Goal: Connect with others: Connect with others

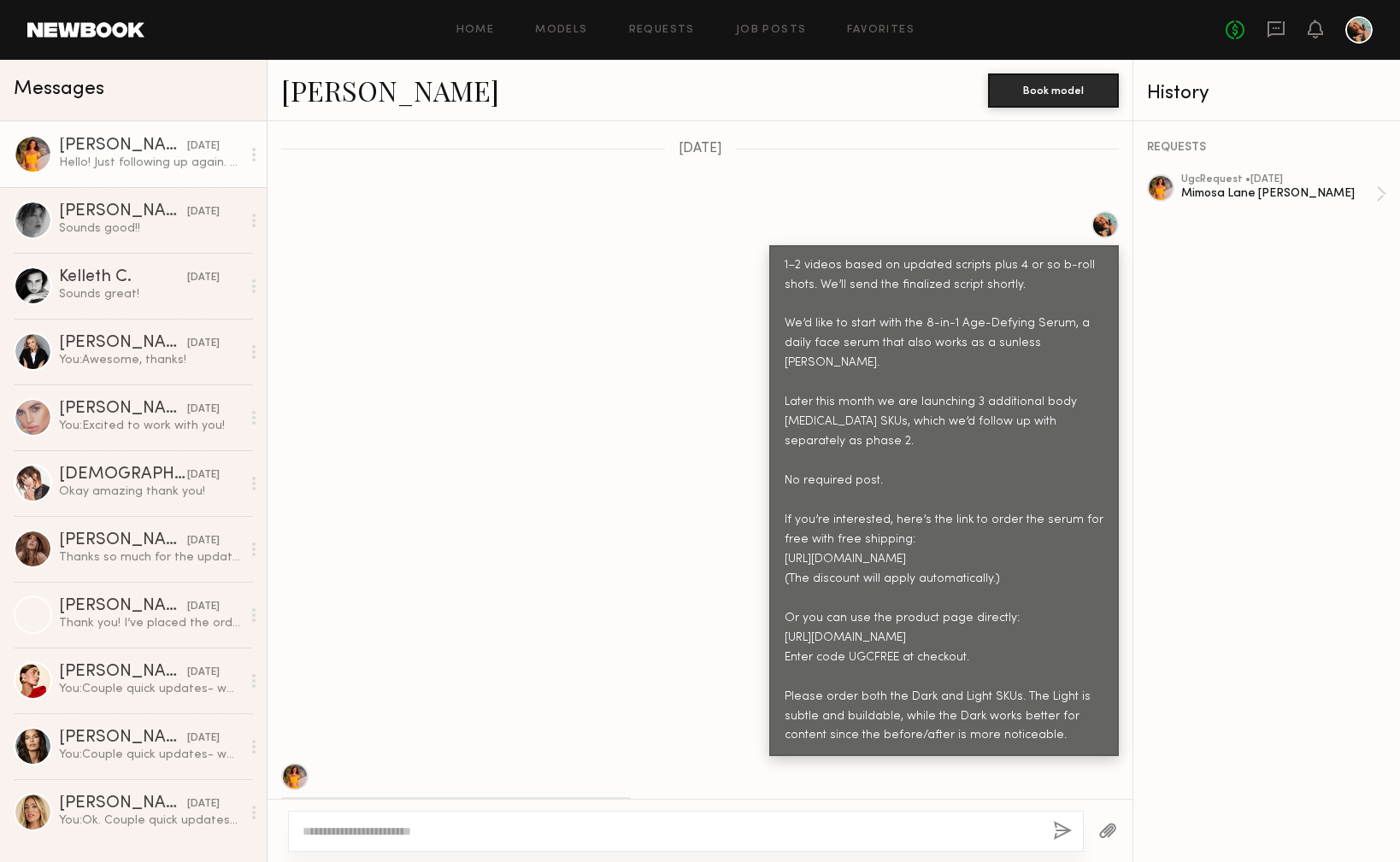
scroll to position [1548, 0]
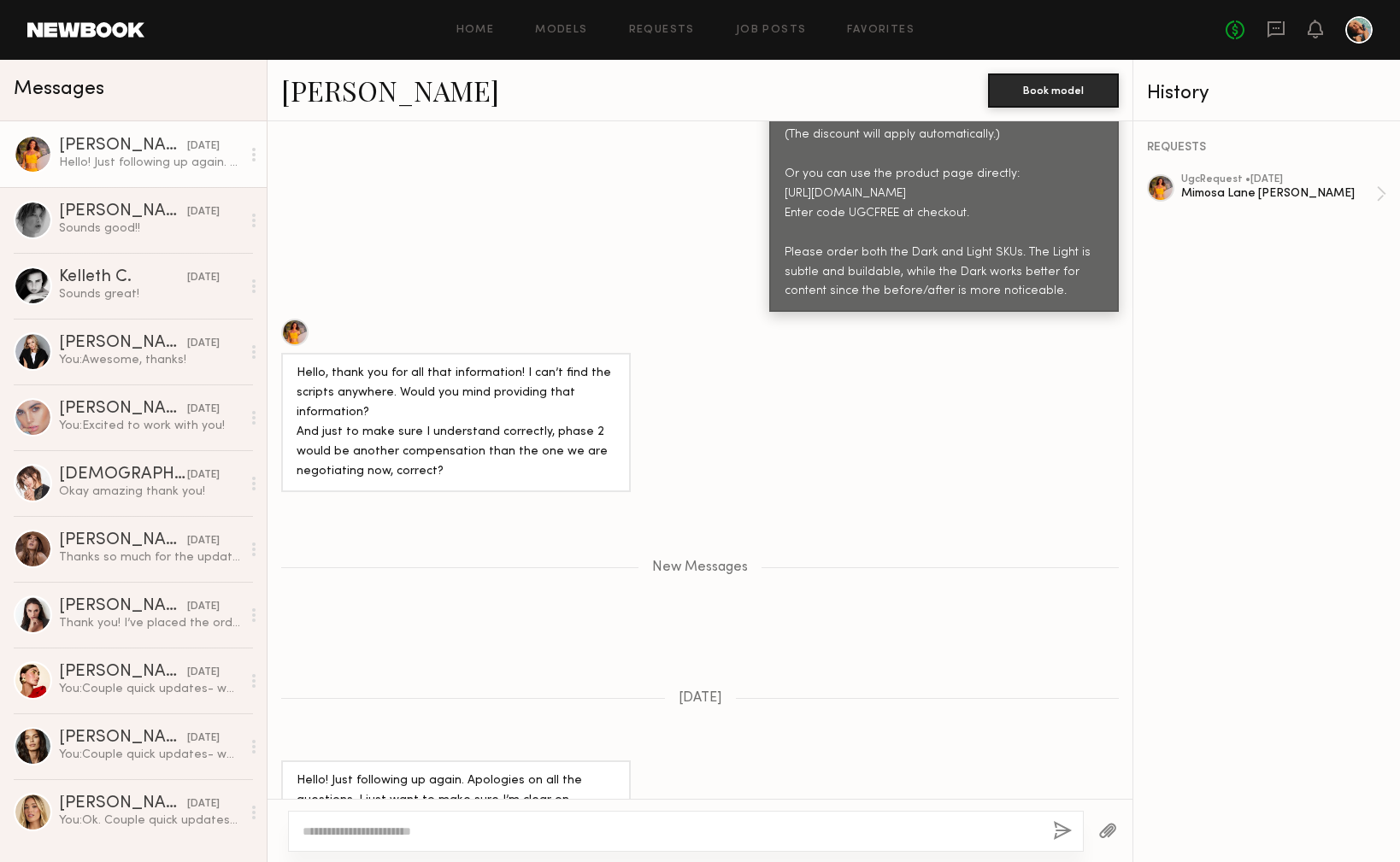
click at [288, 318] on div at bounding box center [294, 332] width 27 height 27
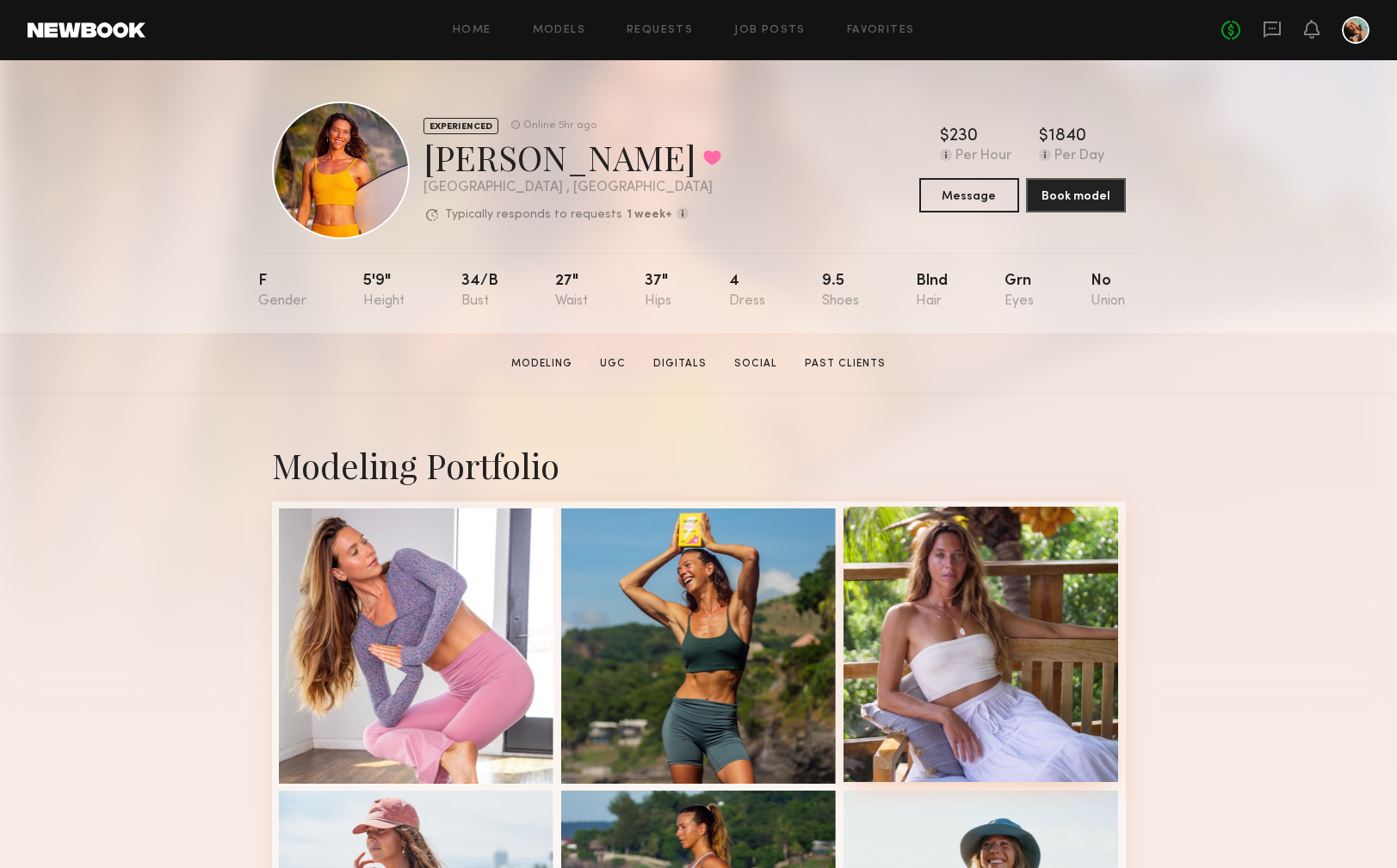
click at [890, 582] on div at bounding box center [981, 644] width 275 height 275
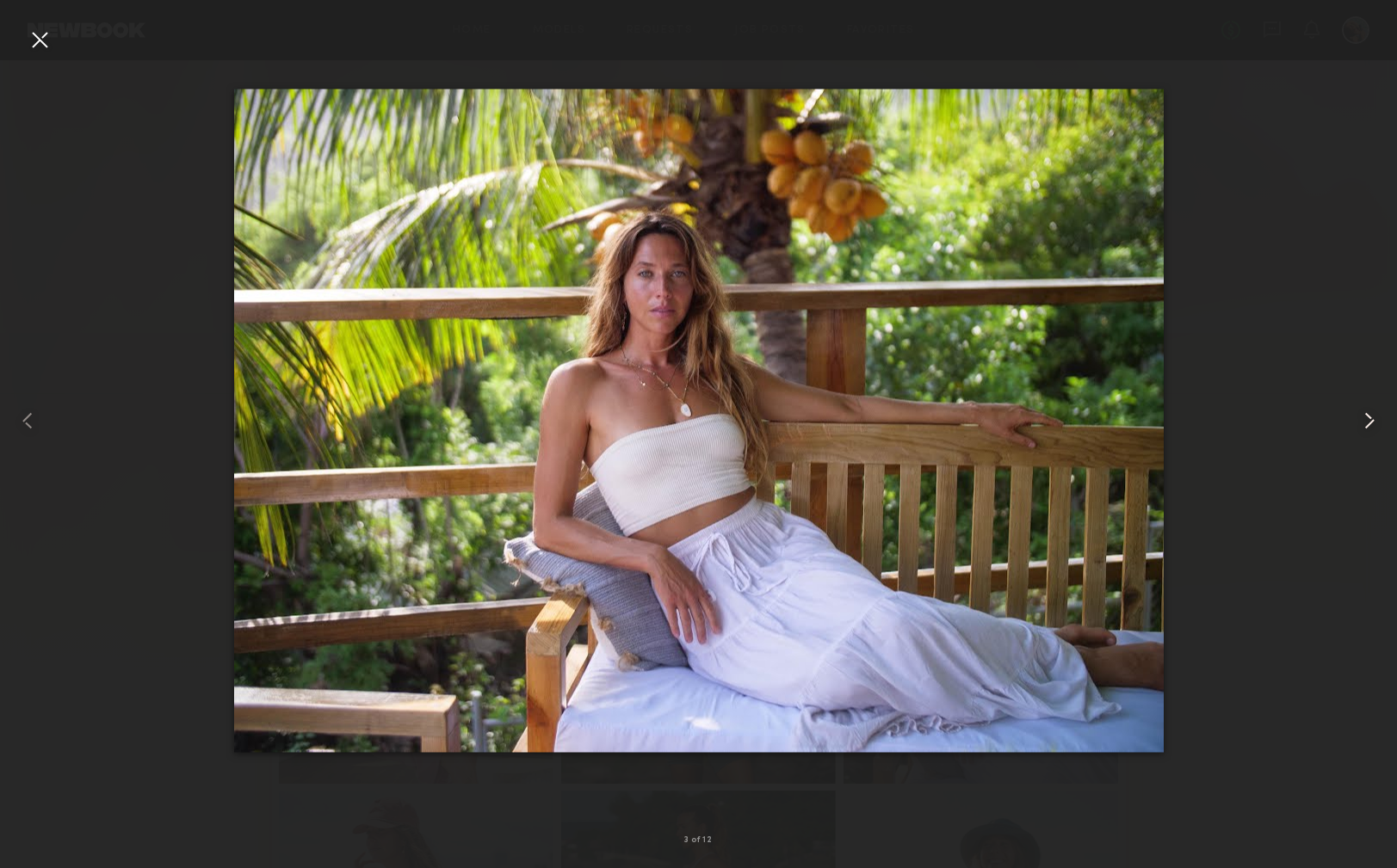
click at [1362, 422] on common-icon at bounding box center [1369, 420] width 27 height 27
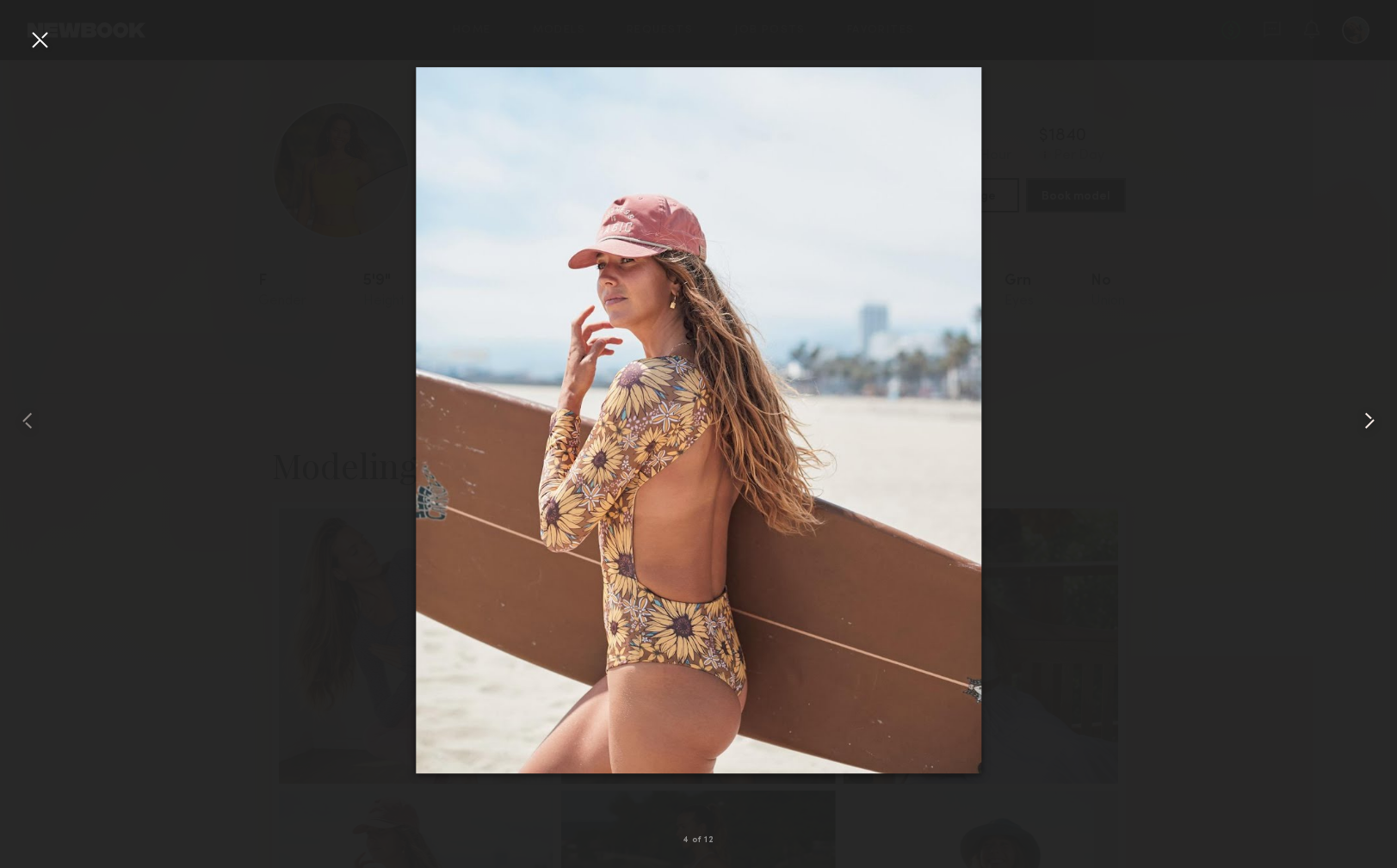
click at [1369, 420] on common-icon at bounding box center [1369, 420] width 27 height 27
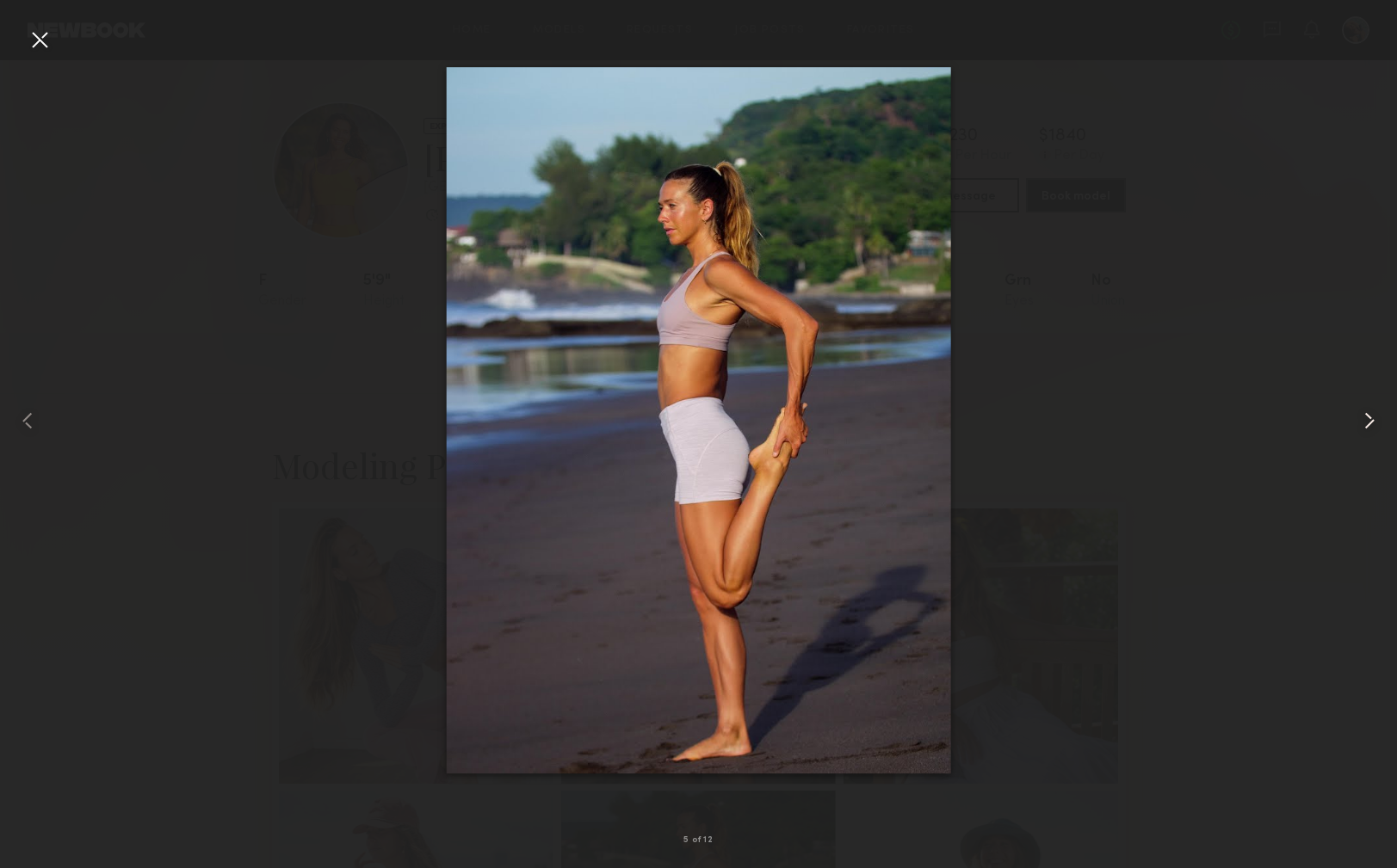
click at [1375, 420] on common-icon at bounding box center [1369, 420] width 27 height 27
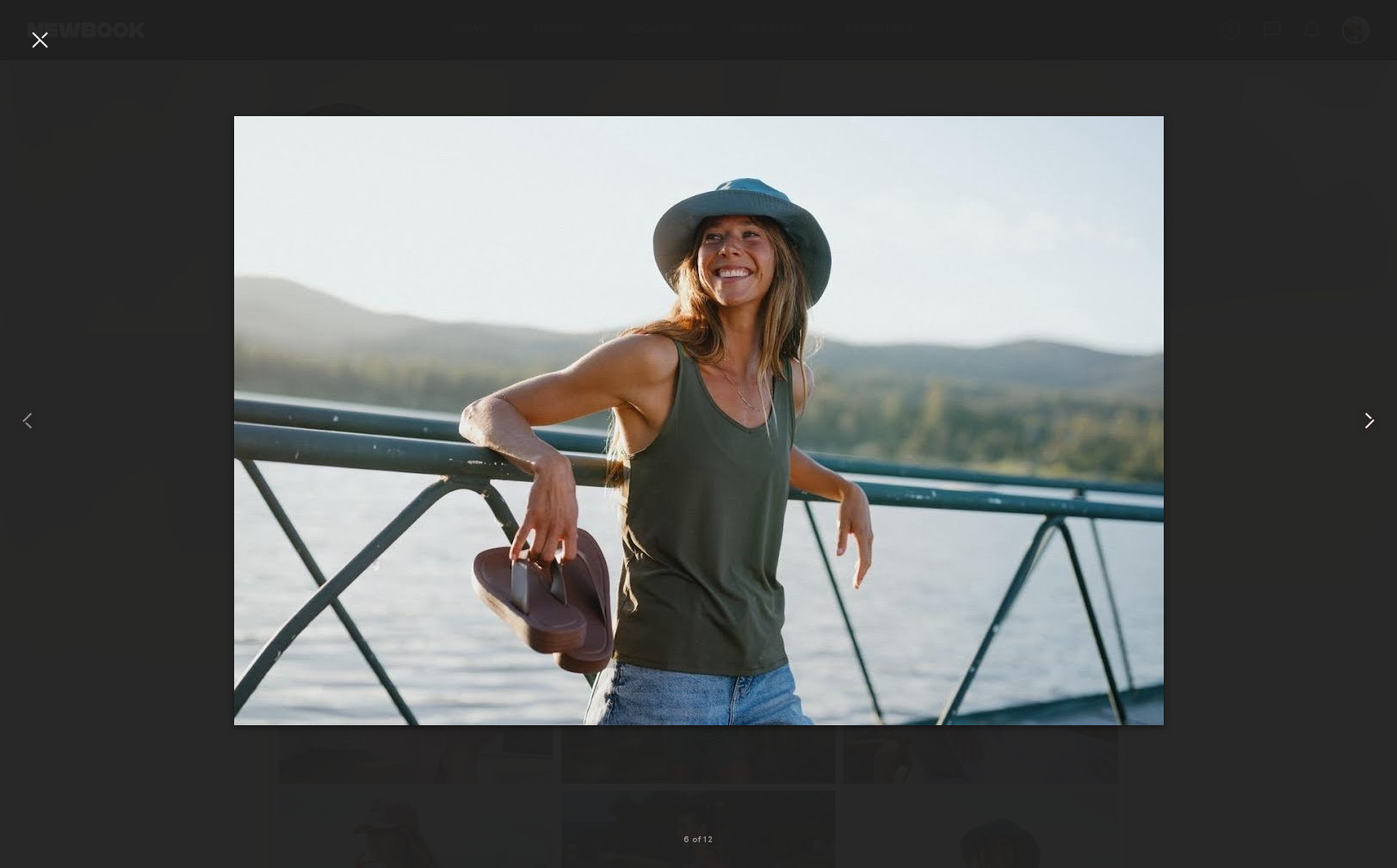
click at [1374, 420] on common-icon at bounding box center [1369, 420] width 27 height 27
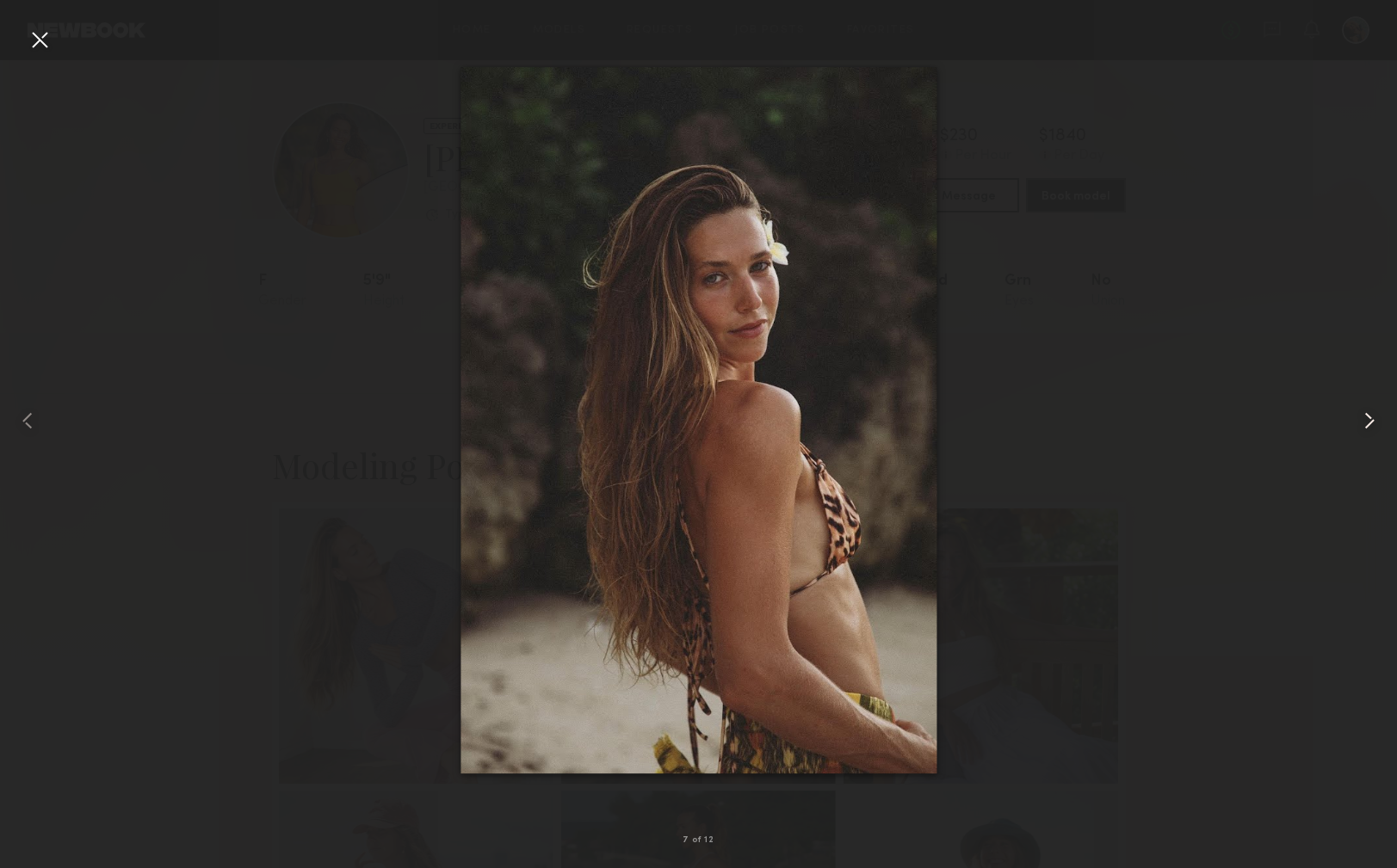
click at [1374, 420] on common-icon at bounding box center [1369, 420] width 27 height 27
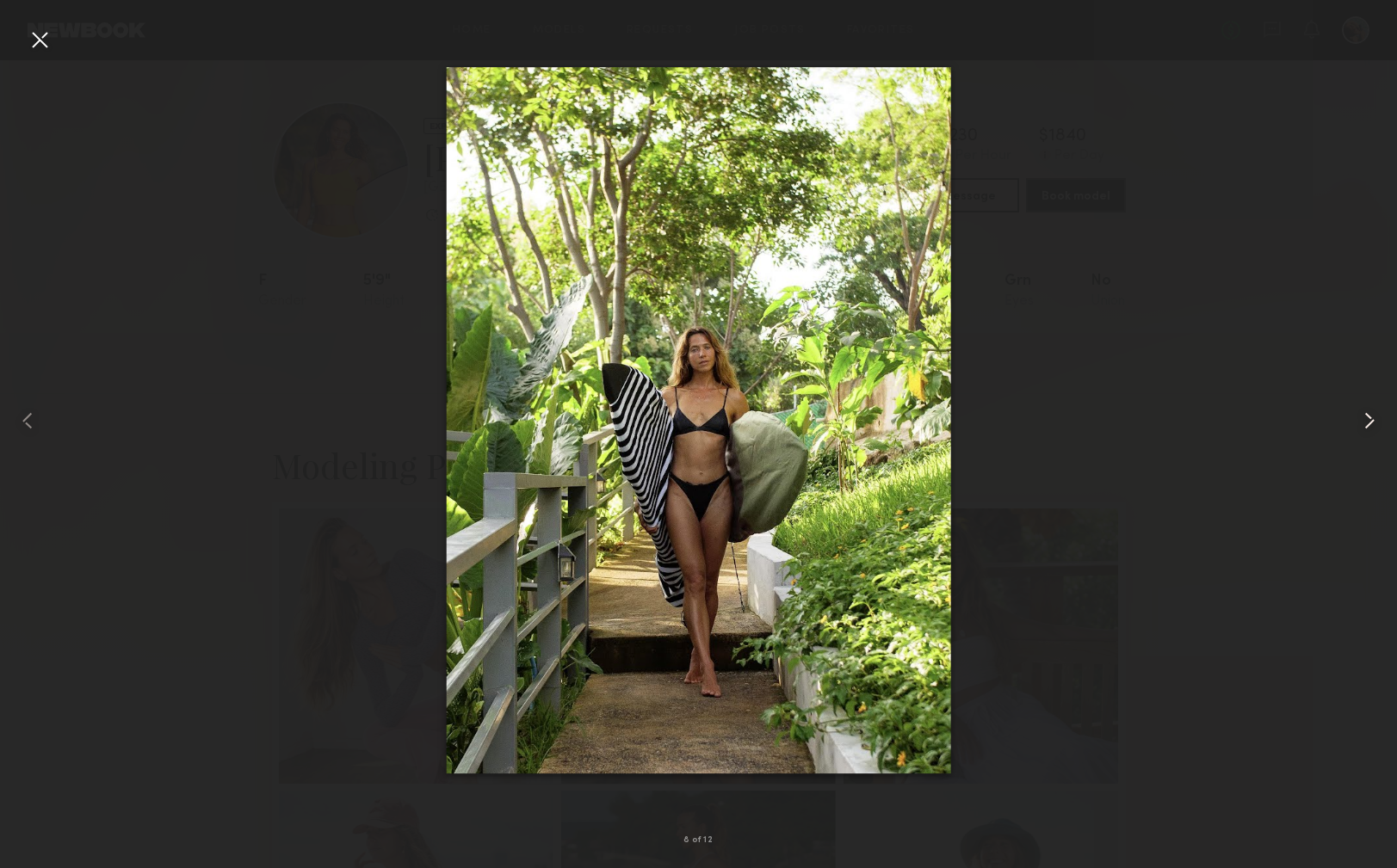
click at [1374, 420] on common-icon at bounding box center [1369, 420] width 27 height 27
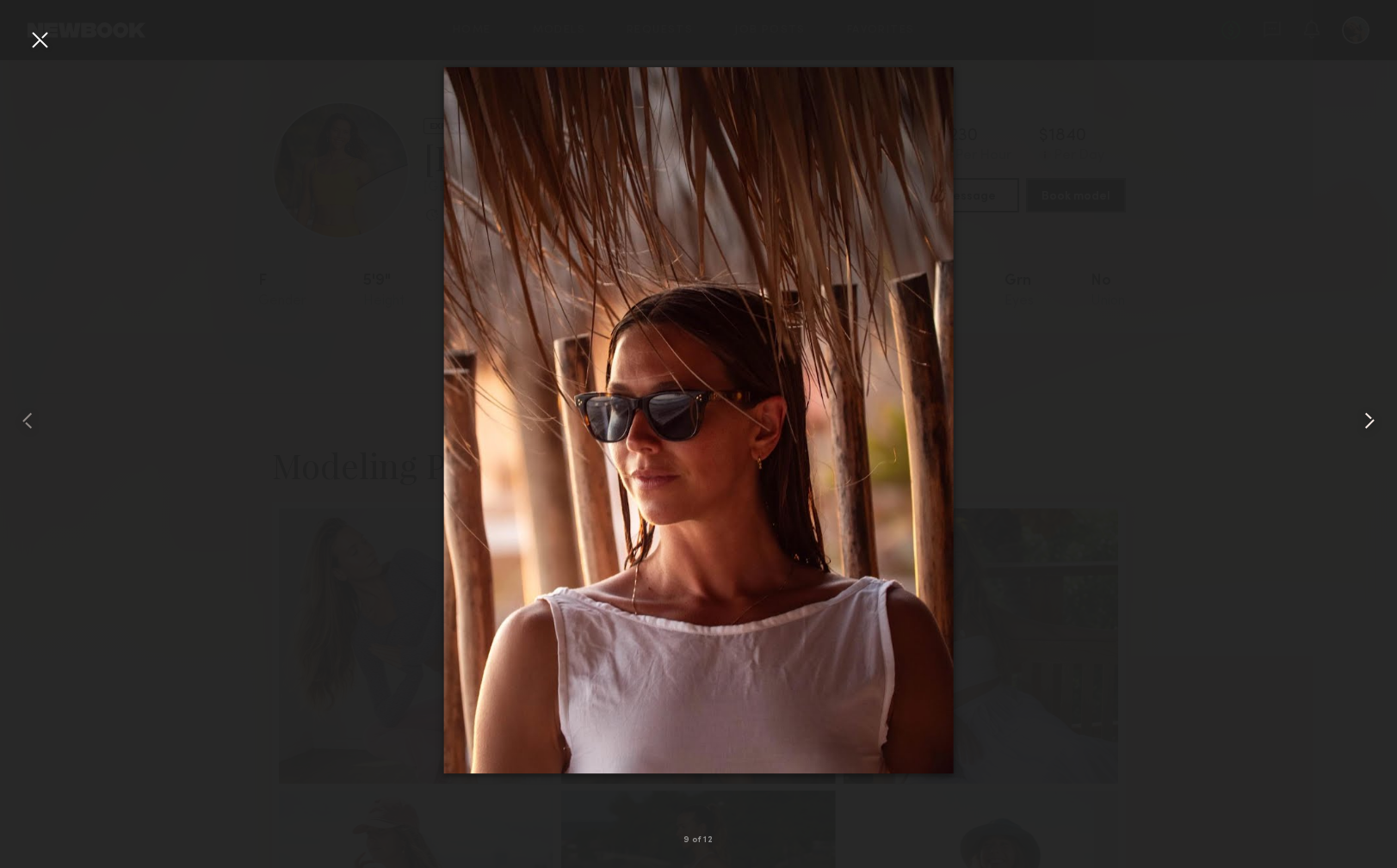
click at [1374, 420] on common-icon at bounding box center [1369, 420] width 27 height 27
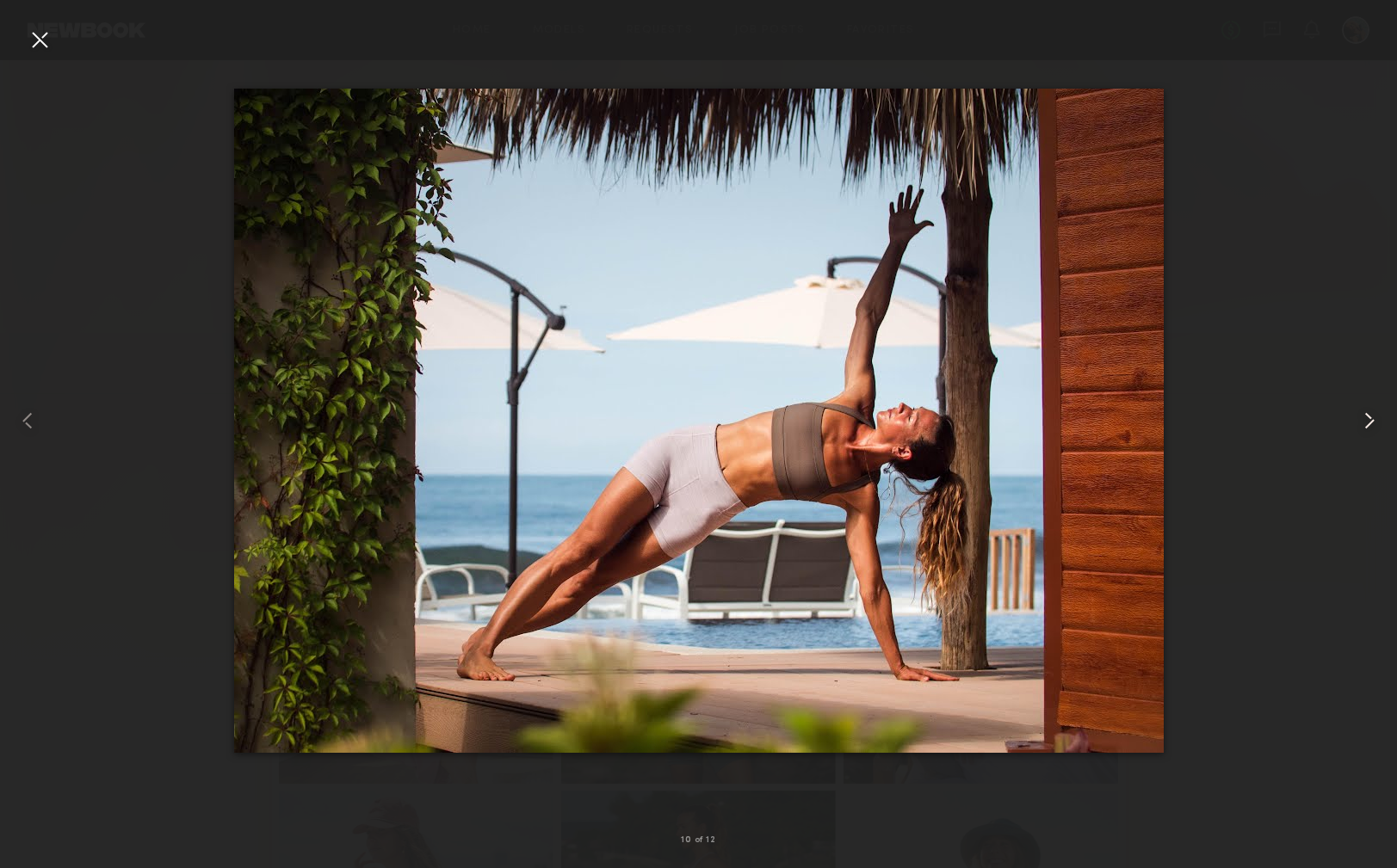
click at [1374, 420] on common-icon at bounding box center [1369, 420] width 27 height 27
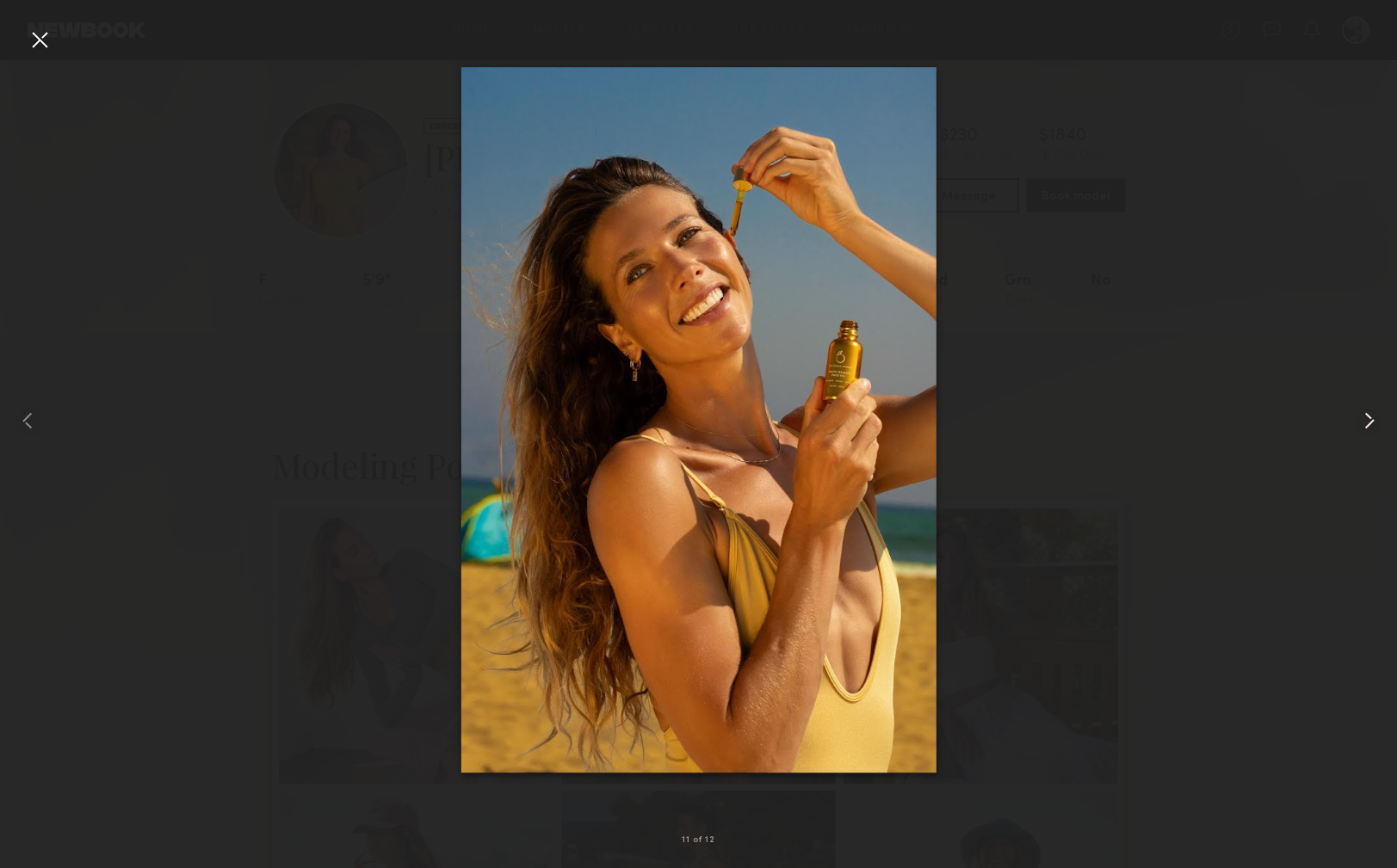
click at [1374, 420] on common-icon at bounding box center [1369, 420] width 27 height 27
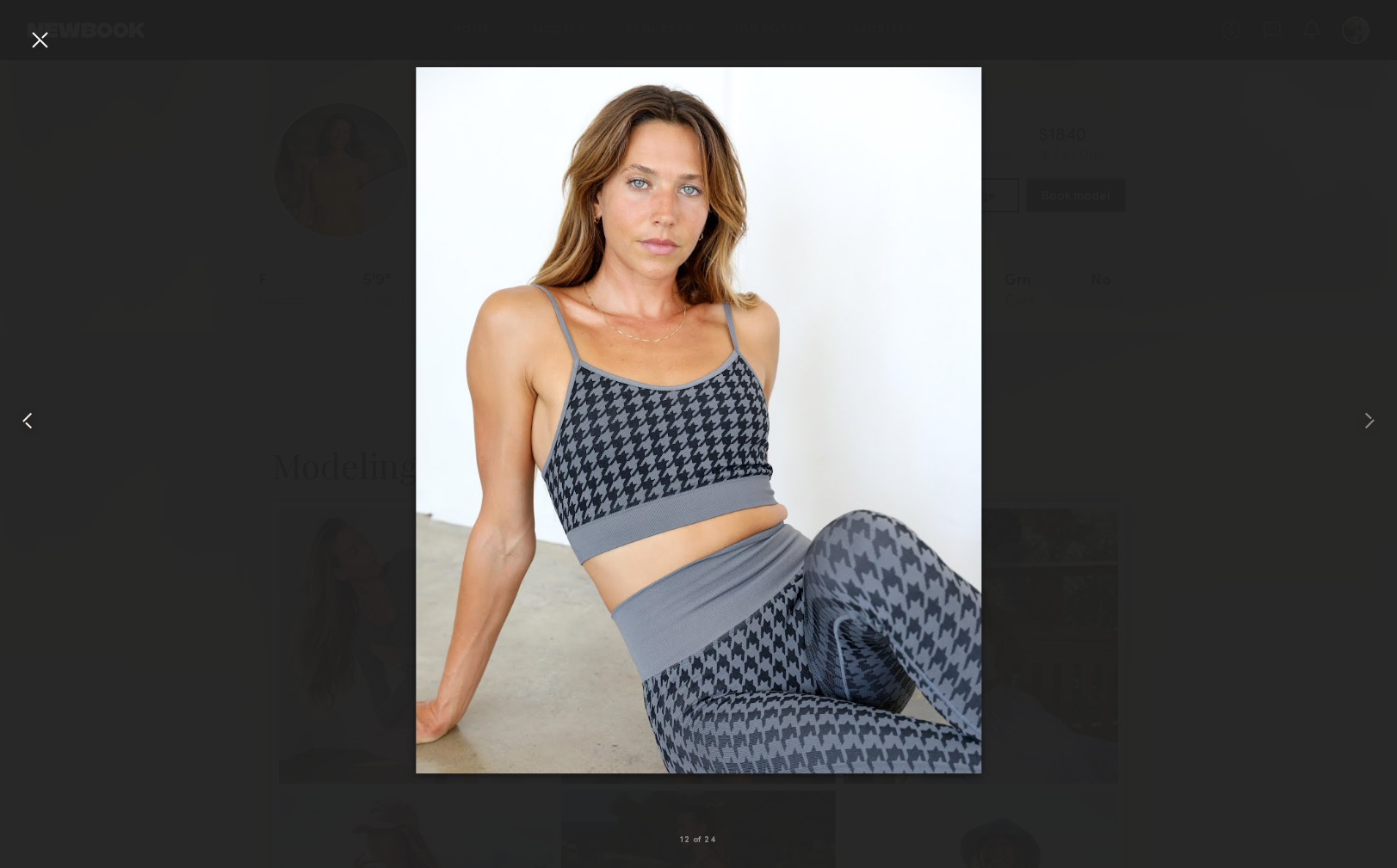
click at [36, 416] on common-icon at bounding box center [27, 420] width 27 height 27
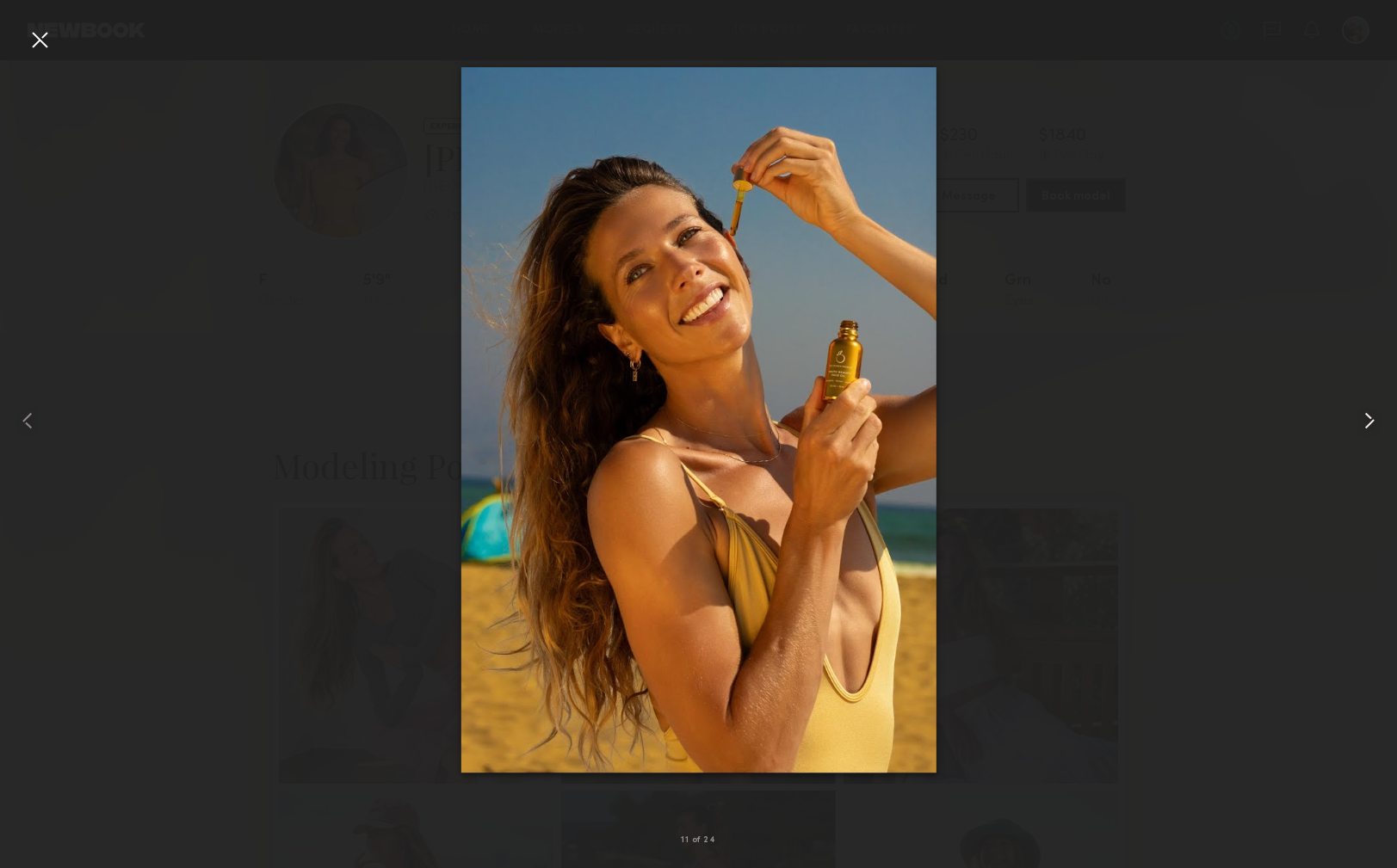
click at [1369, 420] on common-icon at bounding box center [1369, 420] width 27 height 27
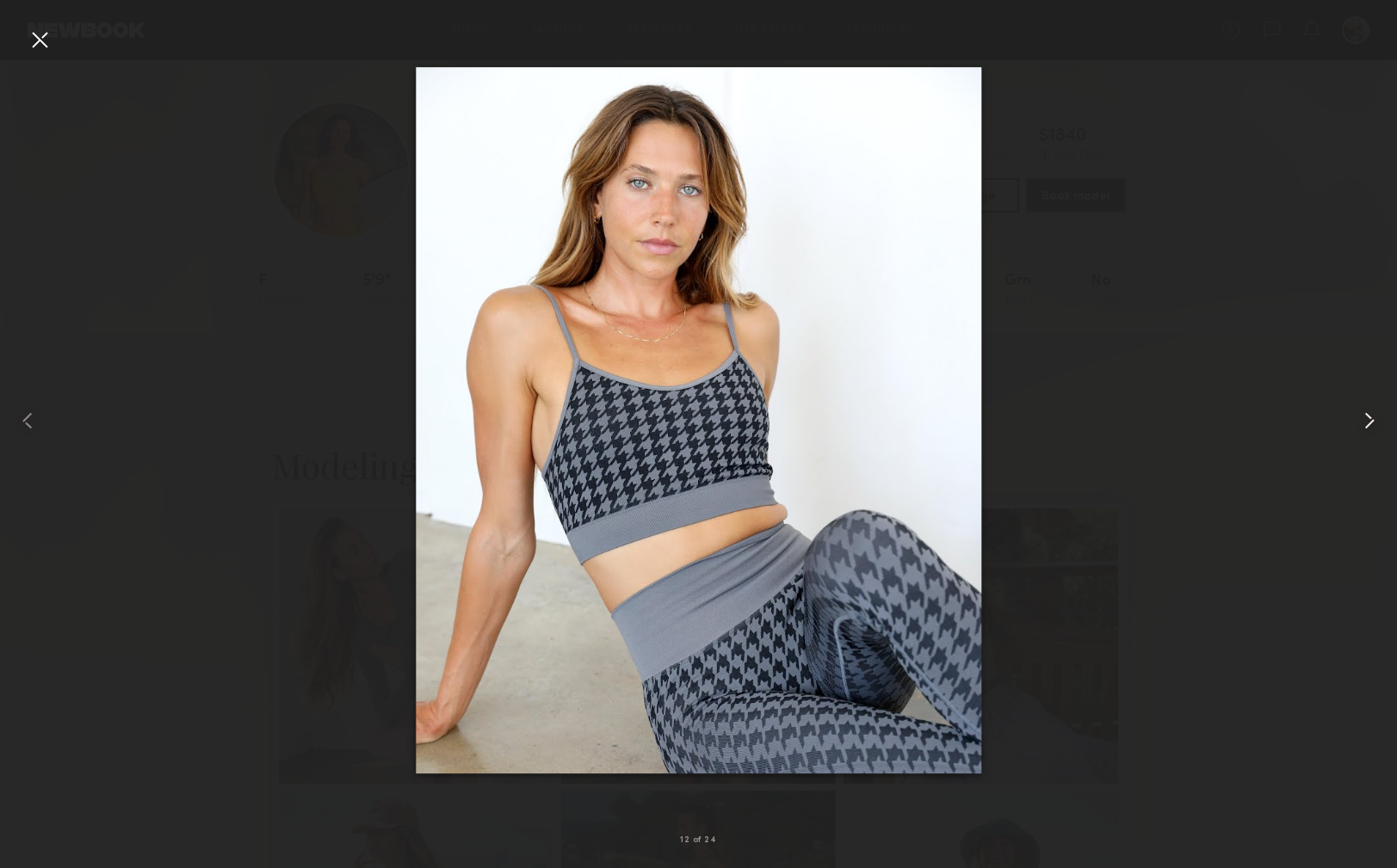
click at [1369, 418] on common-icon at bounding box center [1369, 420] width 27 height 27
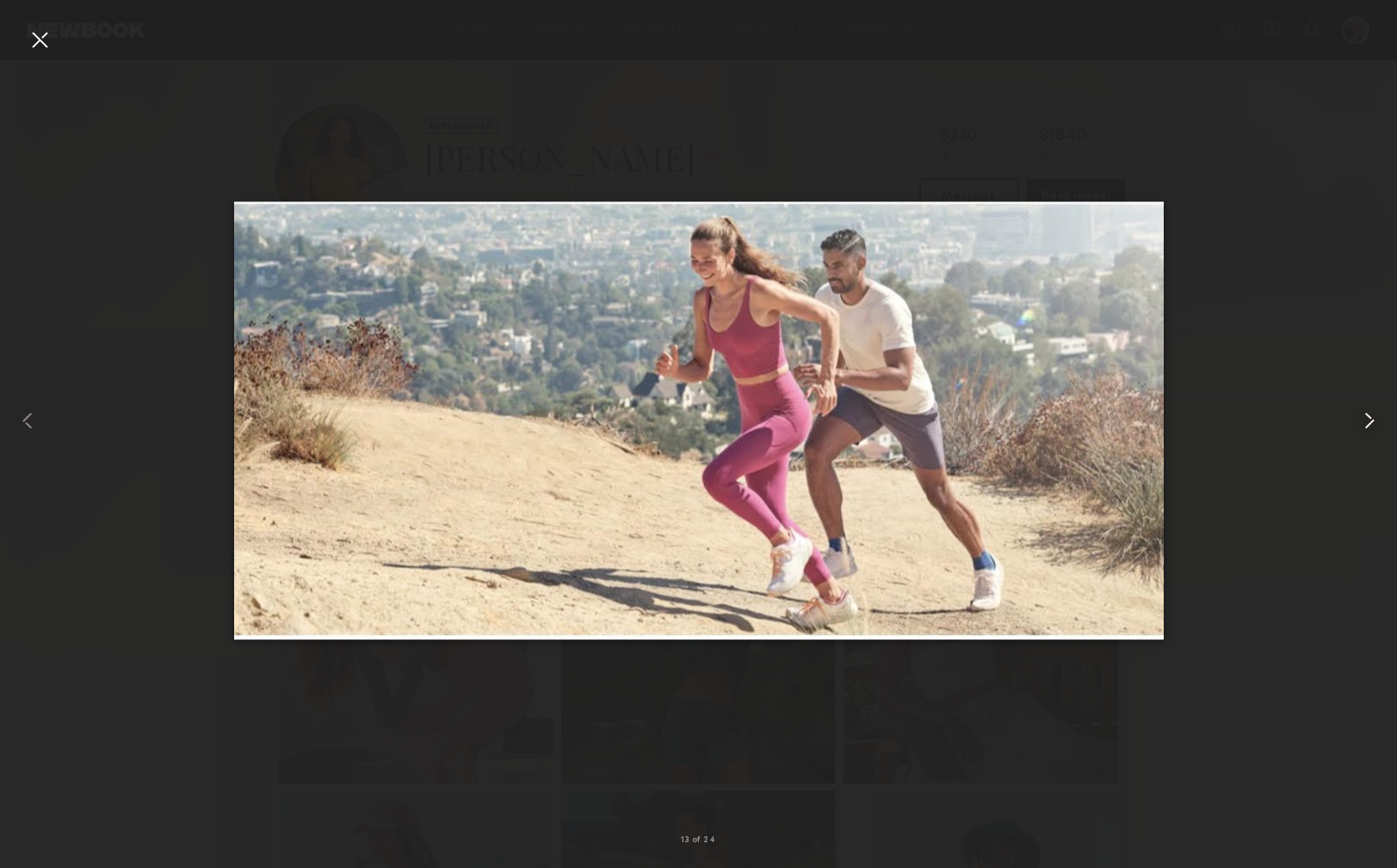
click at [1369, 418] on common-icon at bounding box center [1369, 420] width 27 height 27
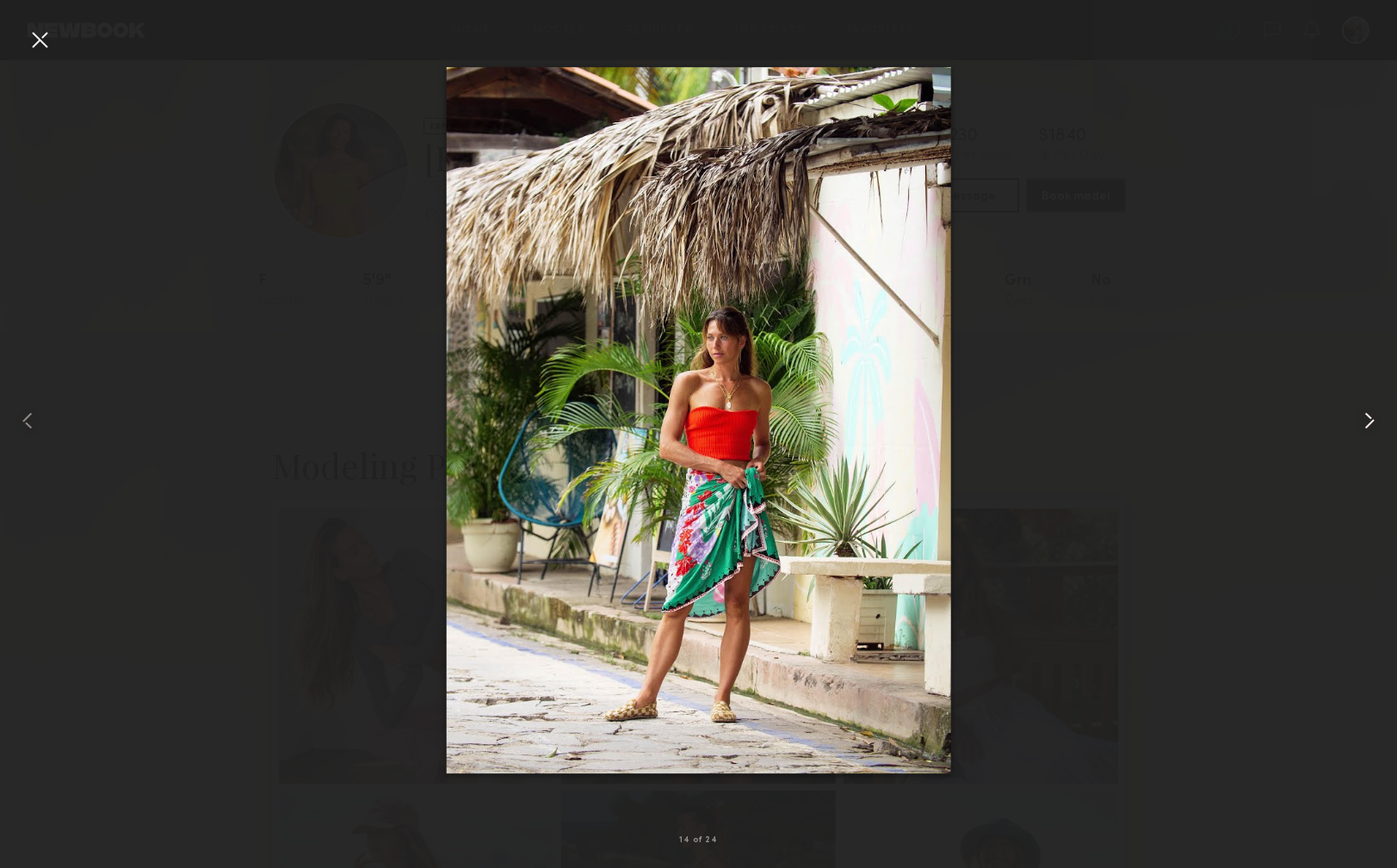
click at [1369, 418] on common-icon at bounding box center [1369, 420] width 27 height 27
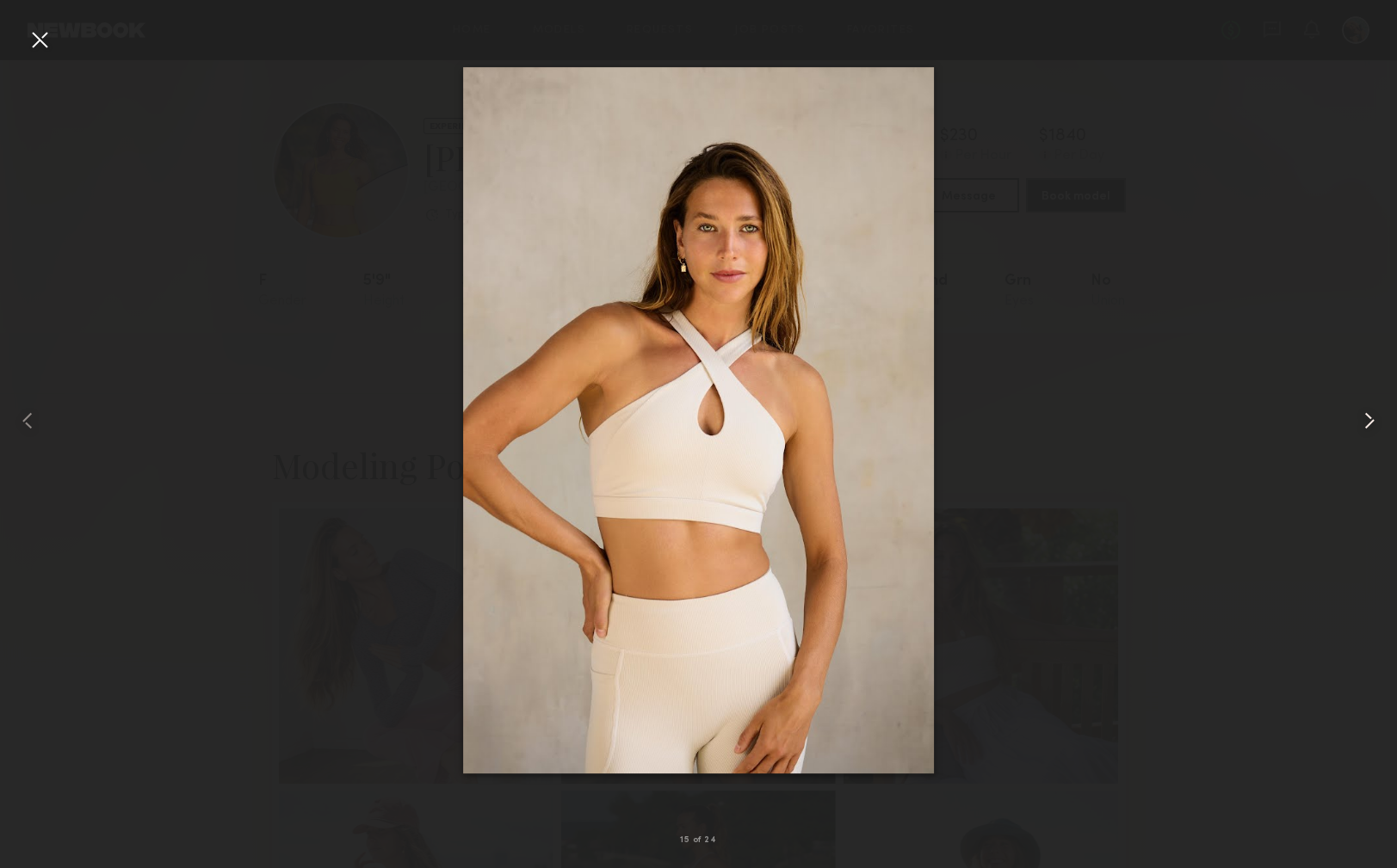
click at [1369, 418] on common-icon at bounding box center [1369, 420] width 27 height 27
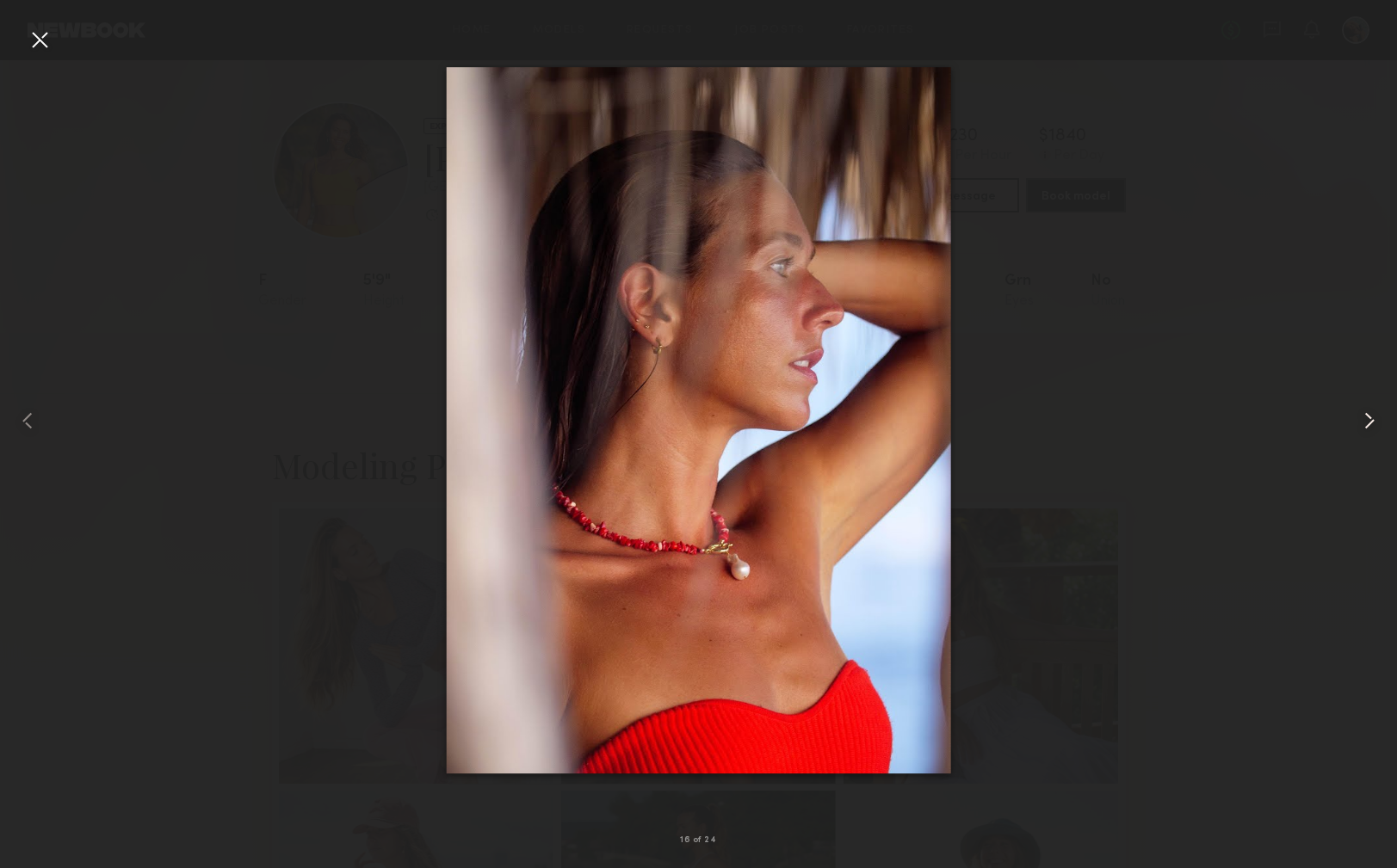
click at [1369, 418] on common-icon at bounding box center [1369, 420] width 27 height 27
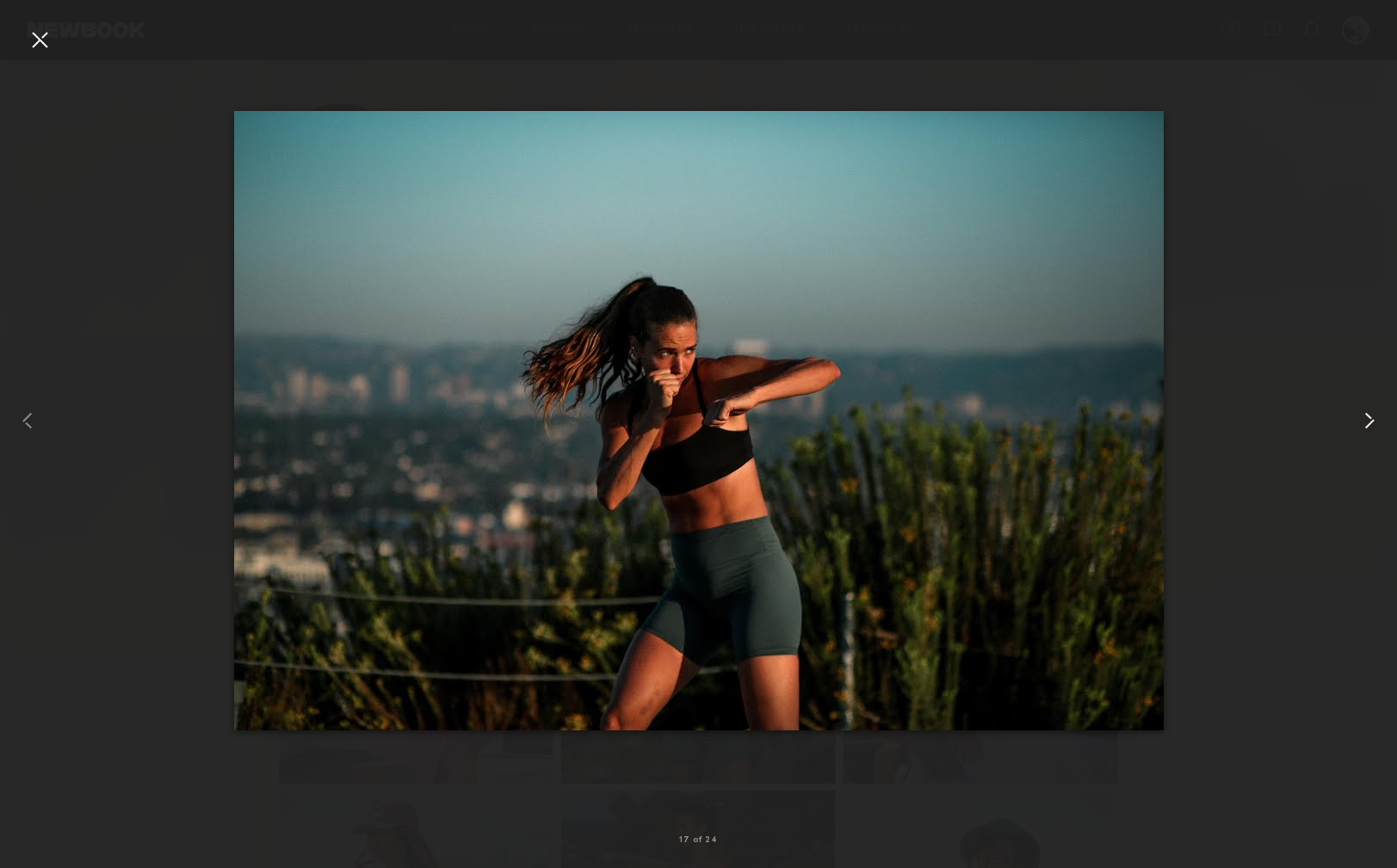
click at [1369, 418] on common-icon at bounding box center [1369, 420] width 27 height 27
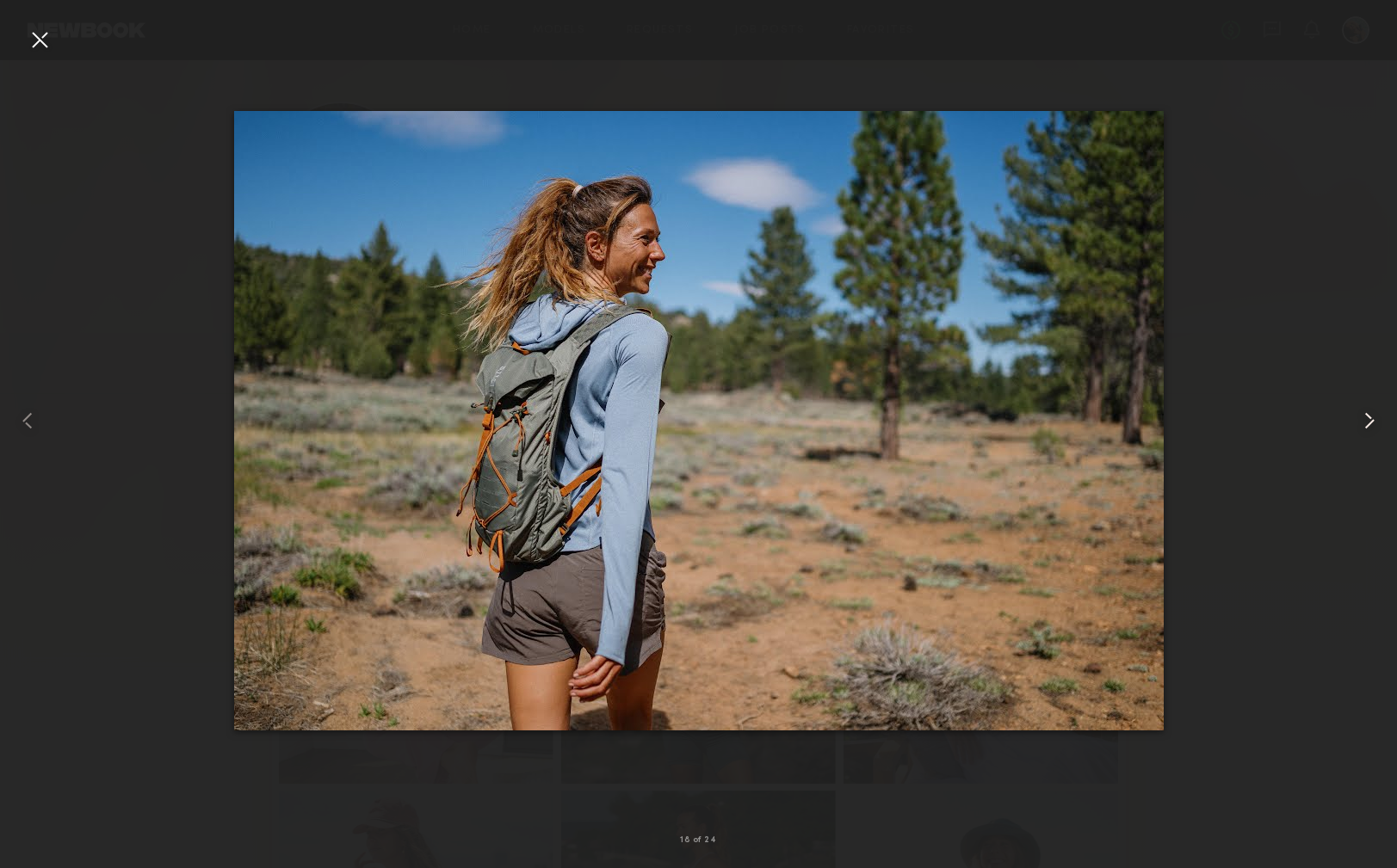
click at [1369, 418] on common-icon at bounding box center [1369, 420] width 27 height 27
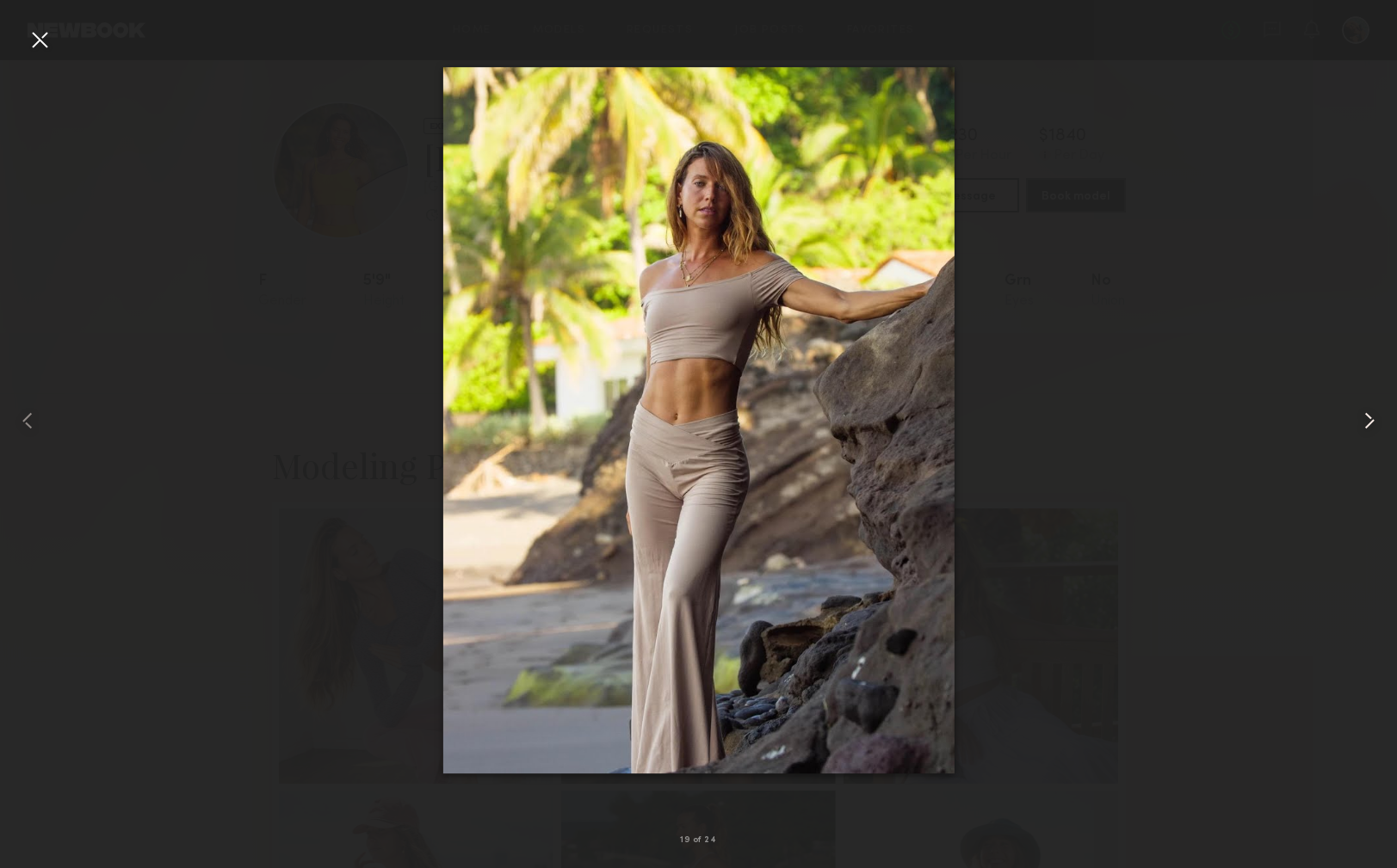
click at [1369, 418] on common-icon at bounding box center [1369, 420] width 27 height 27
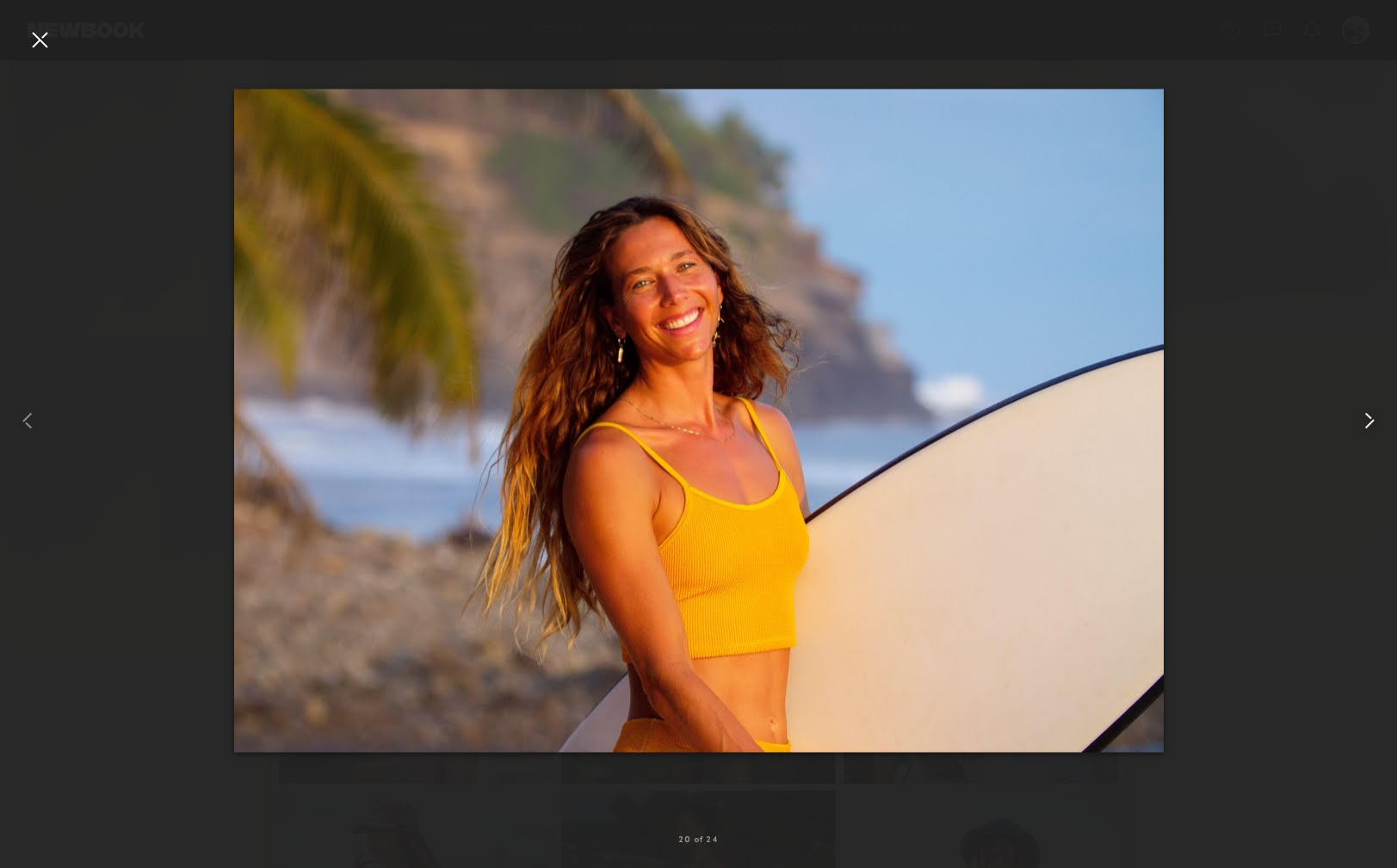
click at [1369, 418] on common-icon at bounding box center [1369, 420] width 27 height 27
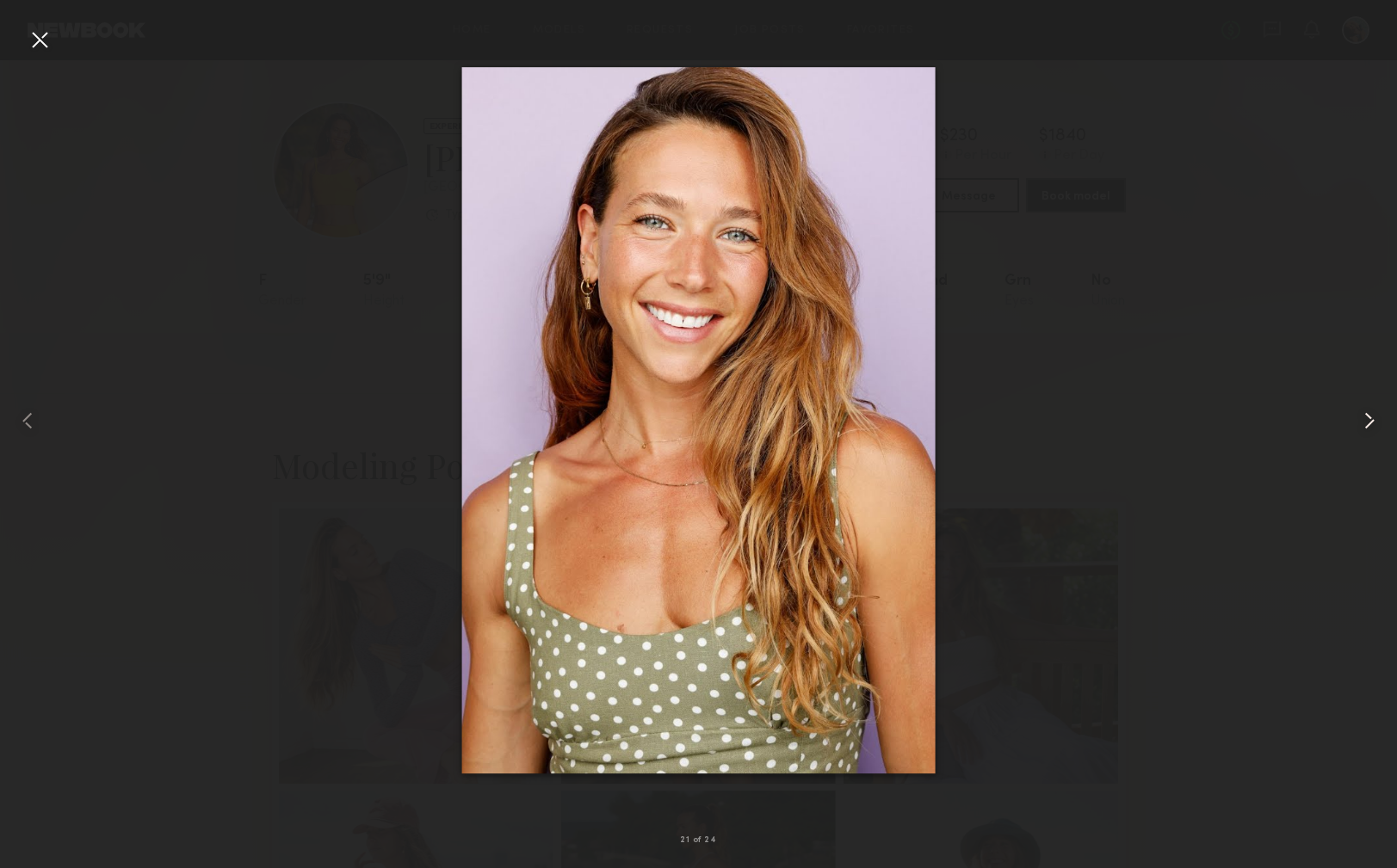
click at [1369, 418] on common-icon at bounding box center [1369, 420] width 27 height 27
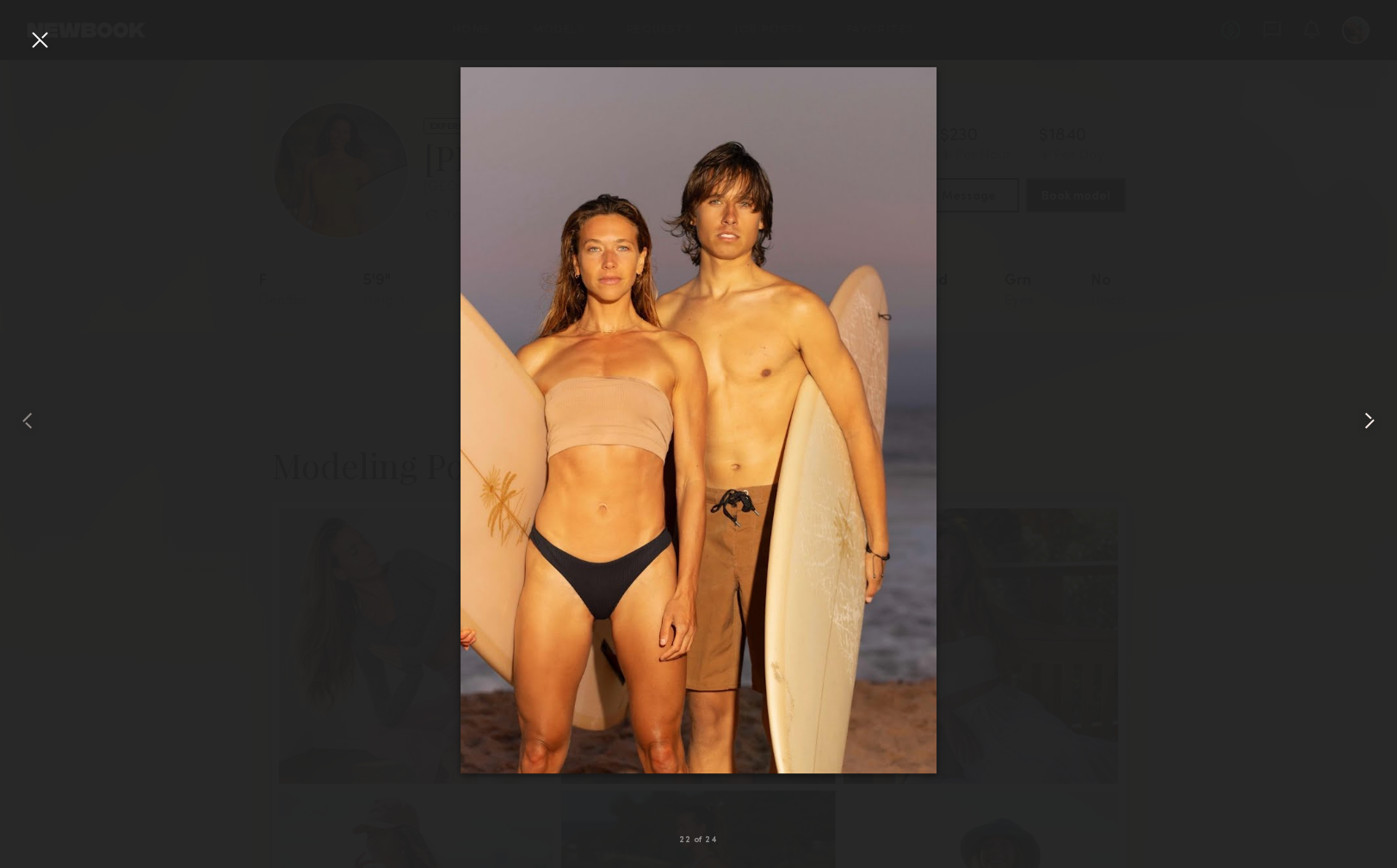
click at [1369, 418] on common-icon at bounding box center [1369, 420] width 27 height 27
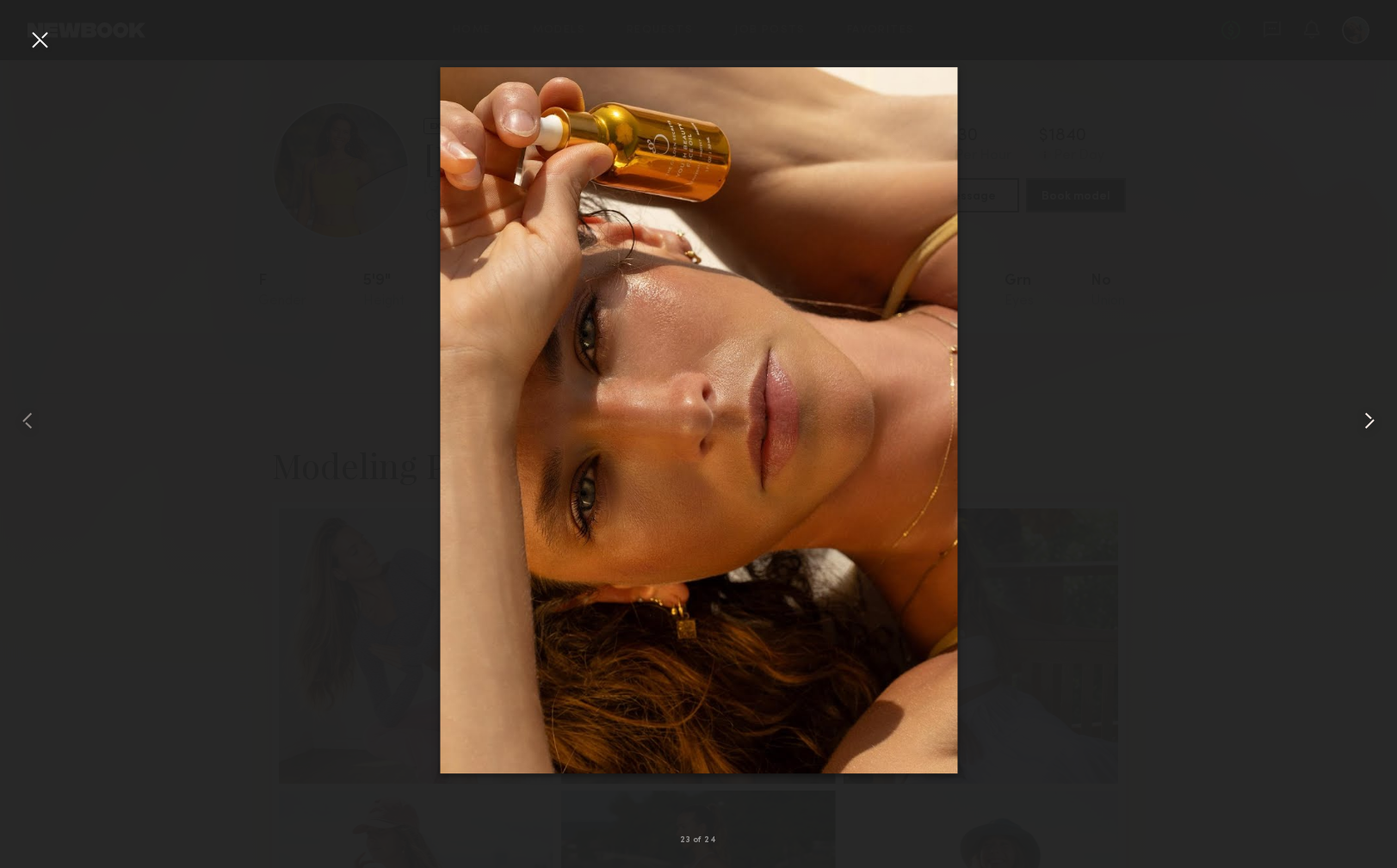
click at [1369, 418] on common-icon at bounding box center [1369, 420] width 27 height 27
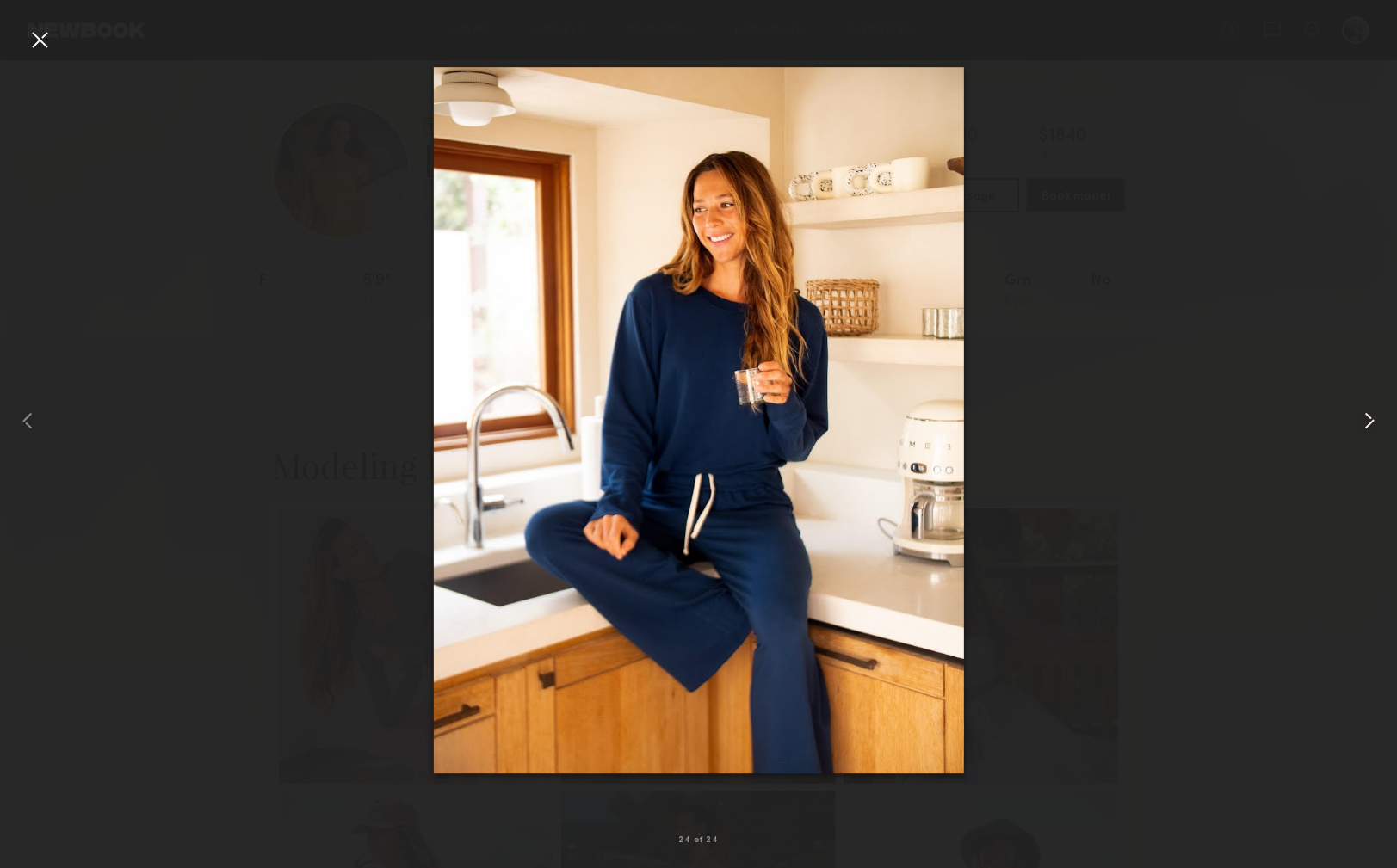
click at [1369, 418] on common-icon at bounding box center [1369, 420] width 27 height 27
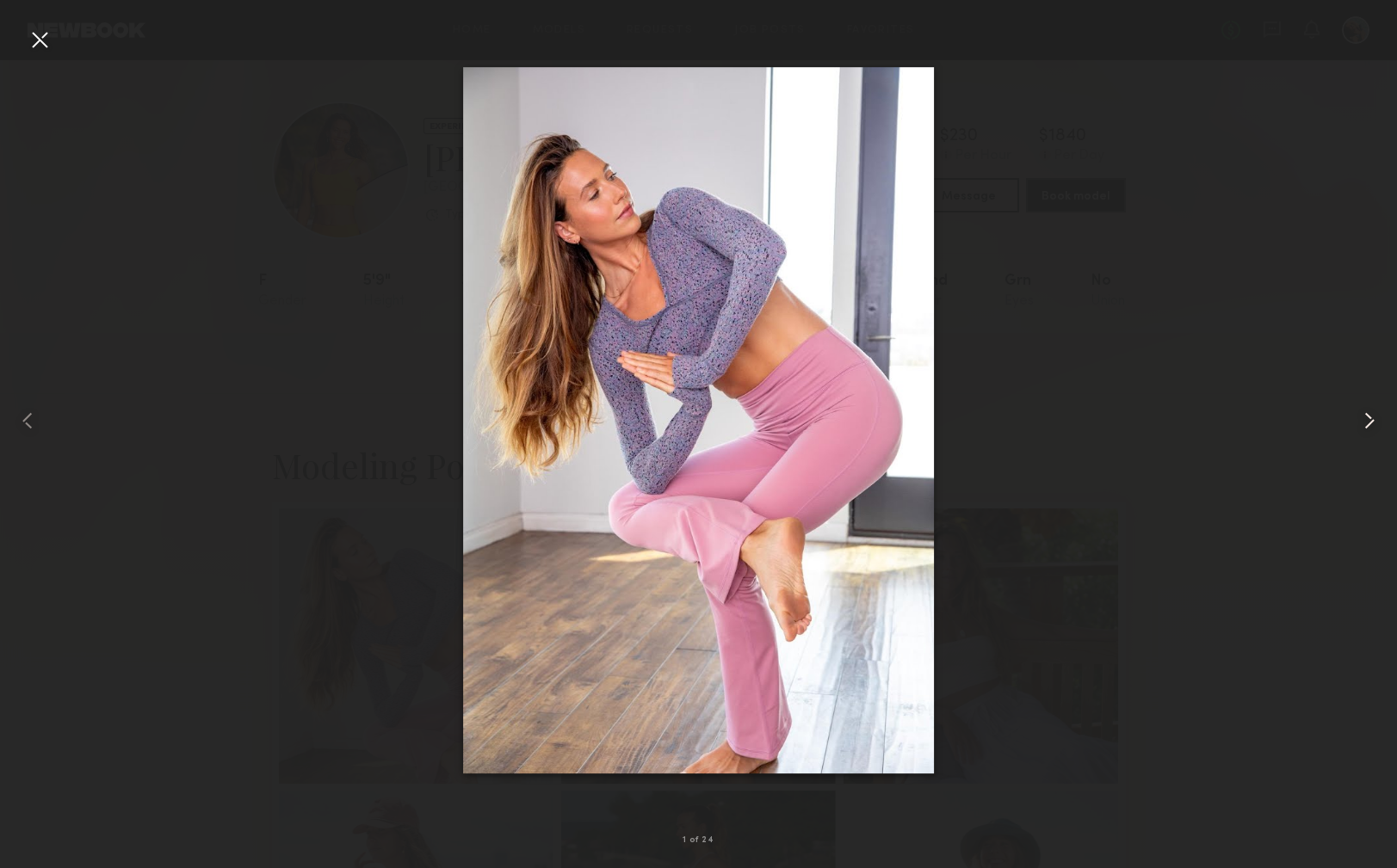
click at [1369, 418] on common-icon at bounding box center [1369, 420] width 27 height 27
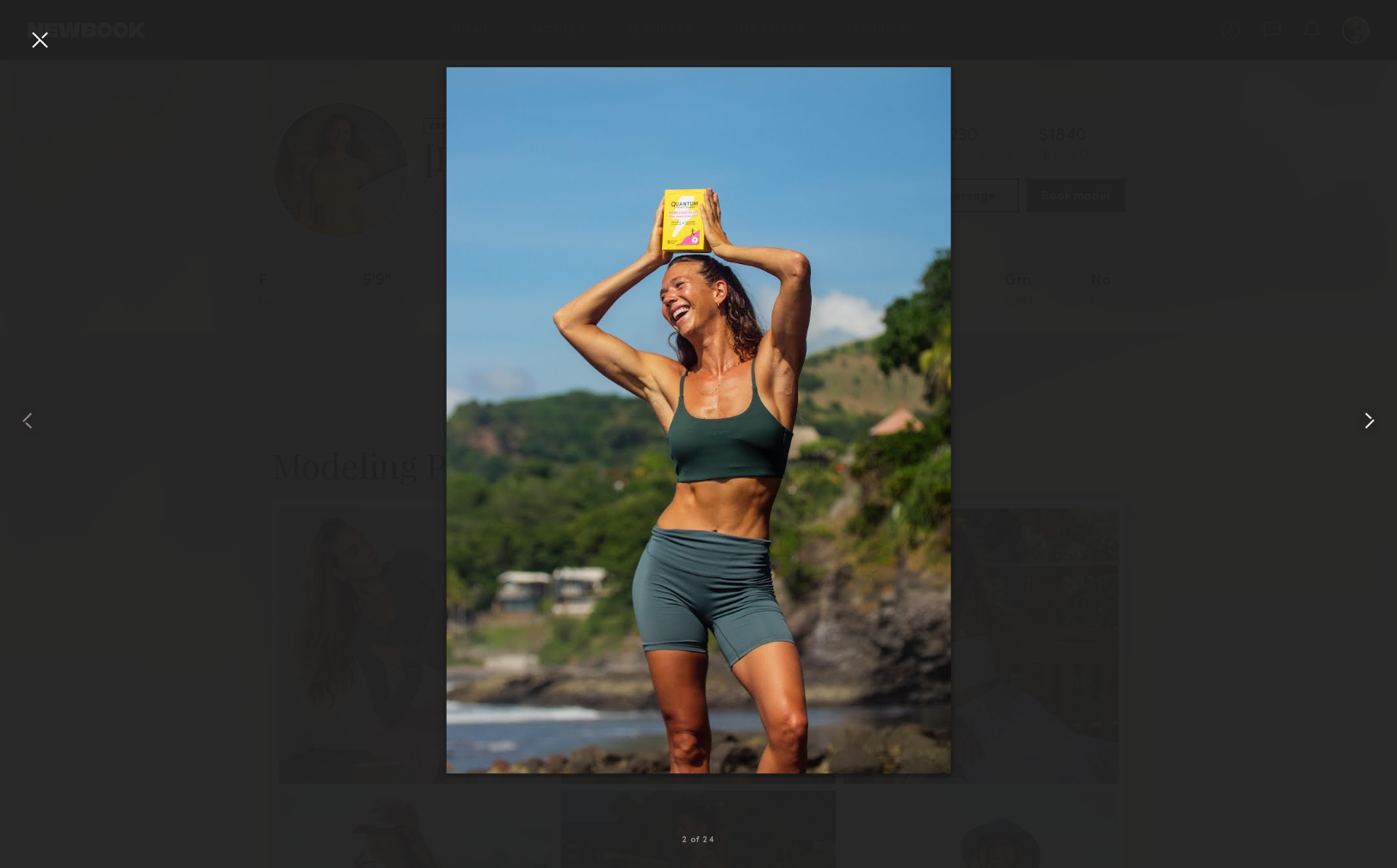
click at [1369, 418] on common-icon at bounding box center [1369, 420] width 27 height 27
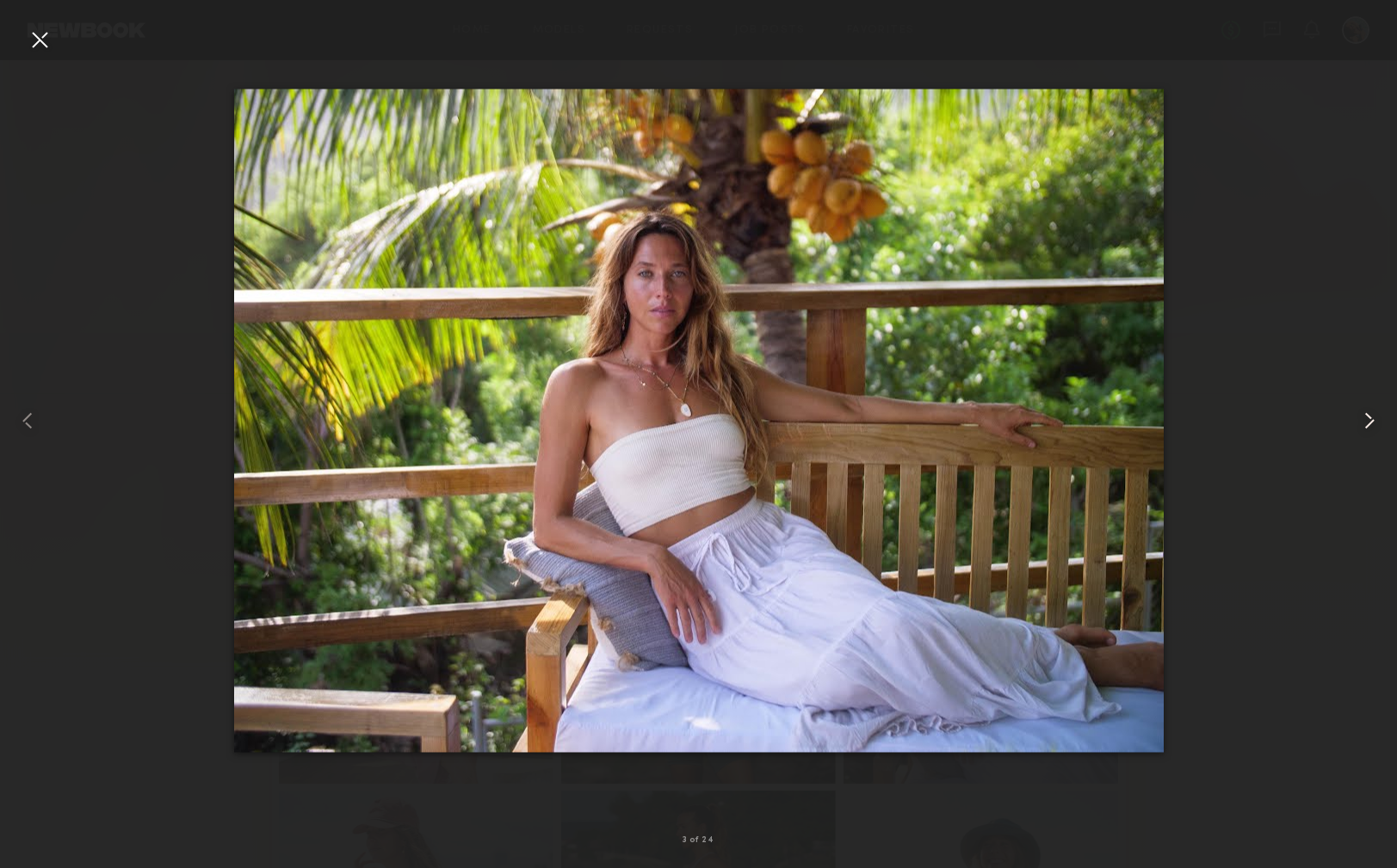
click at [1369, 418] on common-icon at bounding box center [1369, 420] width 27 height 27
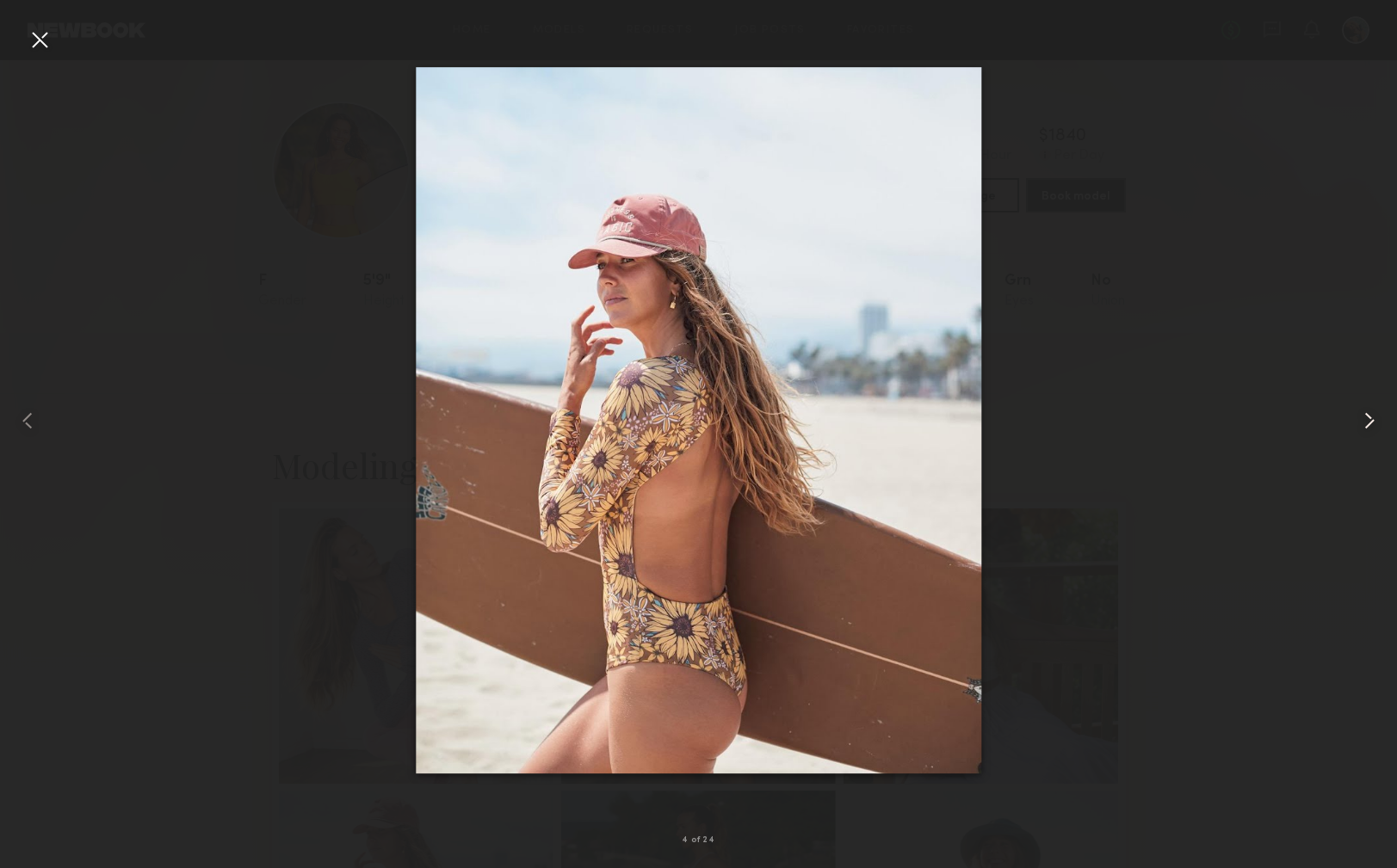
click at [1369, 418] on common-icon at bounding box center [1369, 420] width 27 height 27
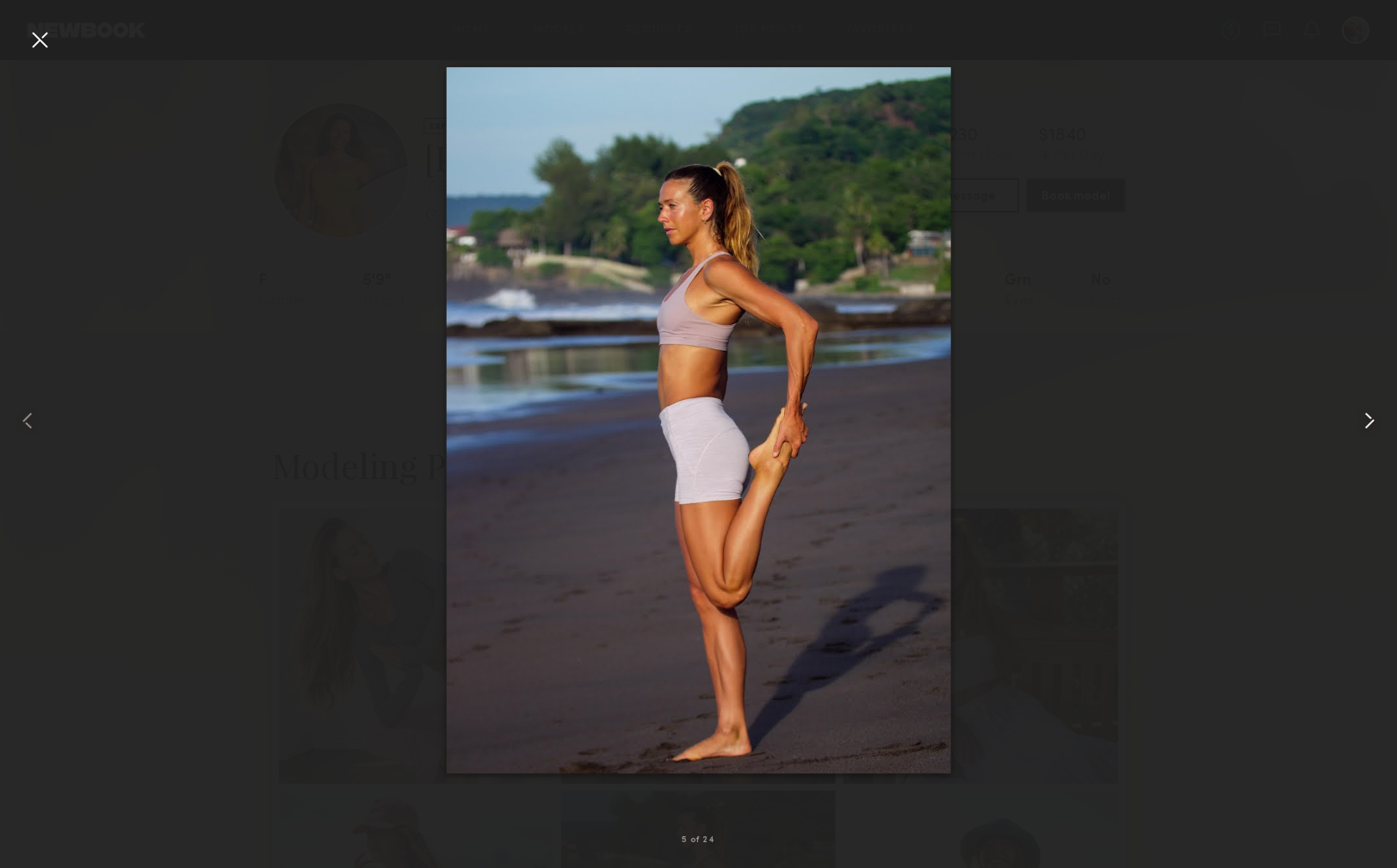
click at [1369, 418] on common-icon at bounding box center [1369, 420] width 27 height 27
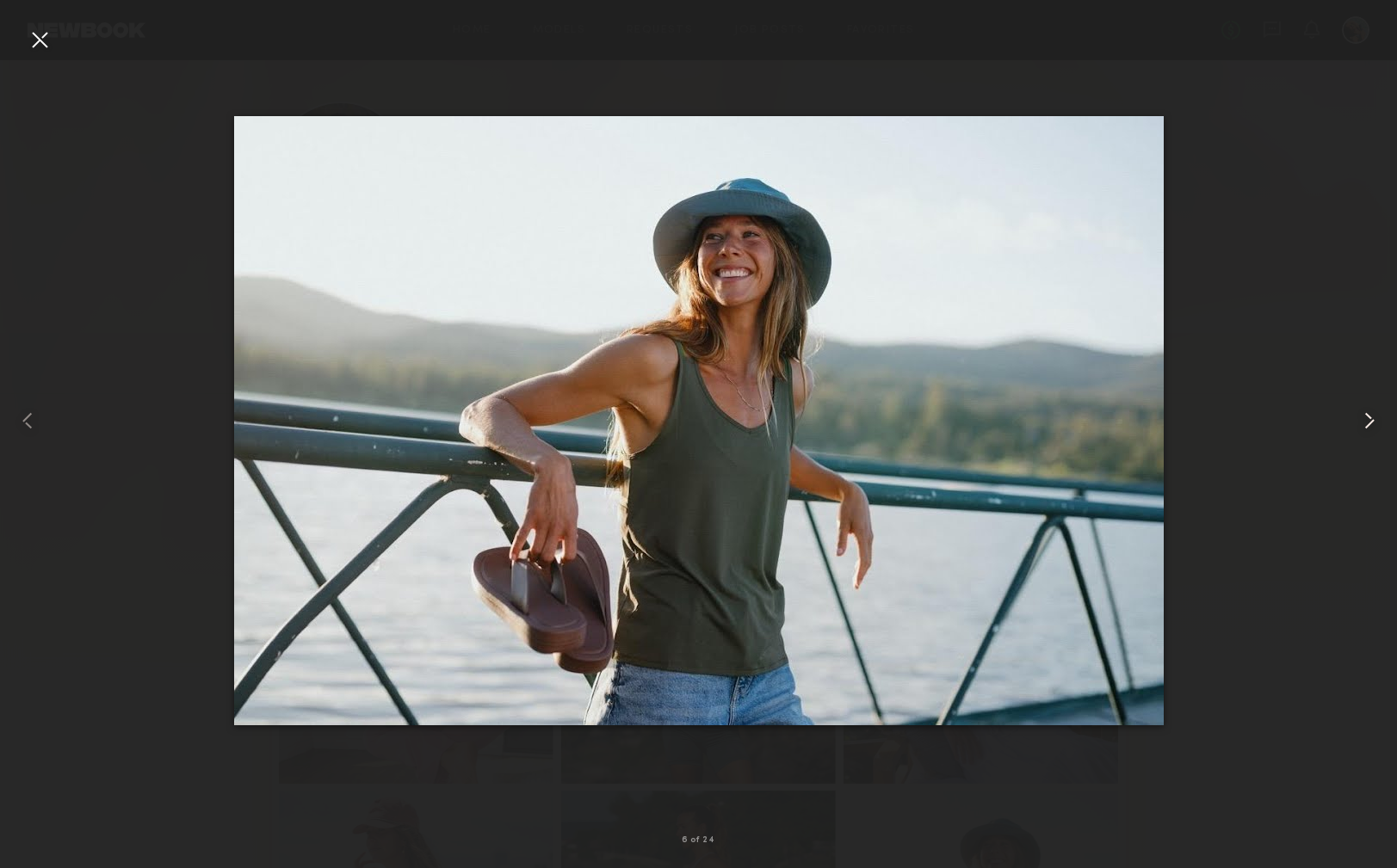
click at [1369, 418] on common-icon at bounding box center [1369, 420] width 27 height 27
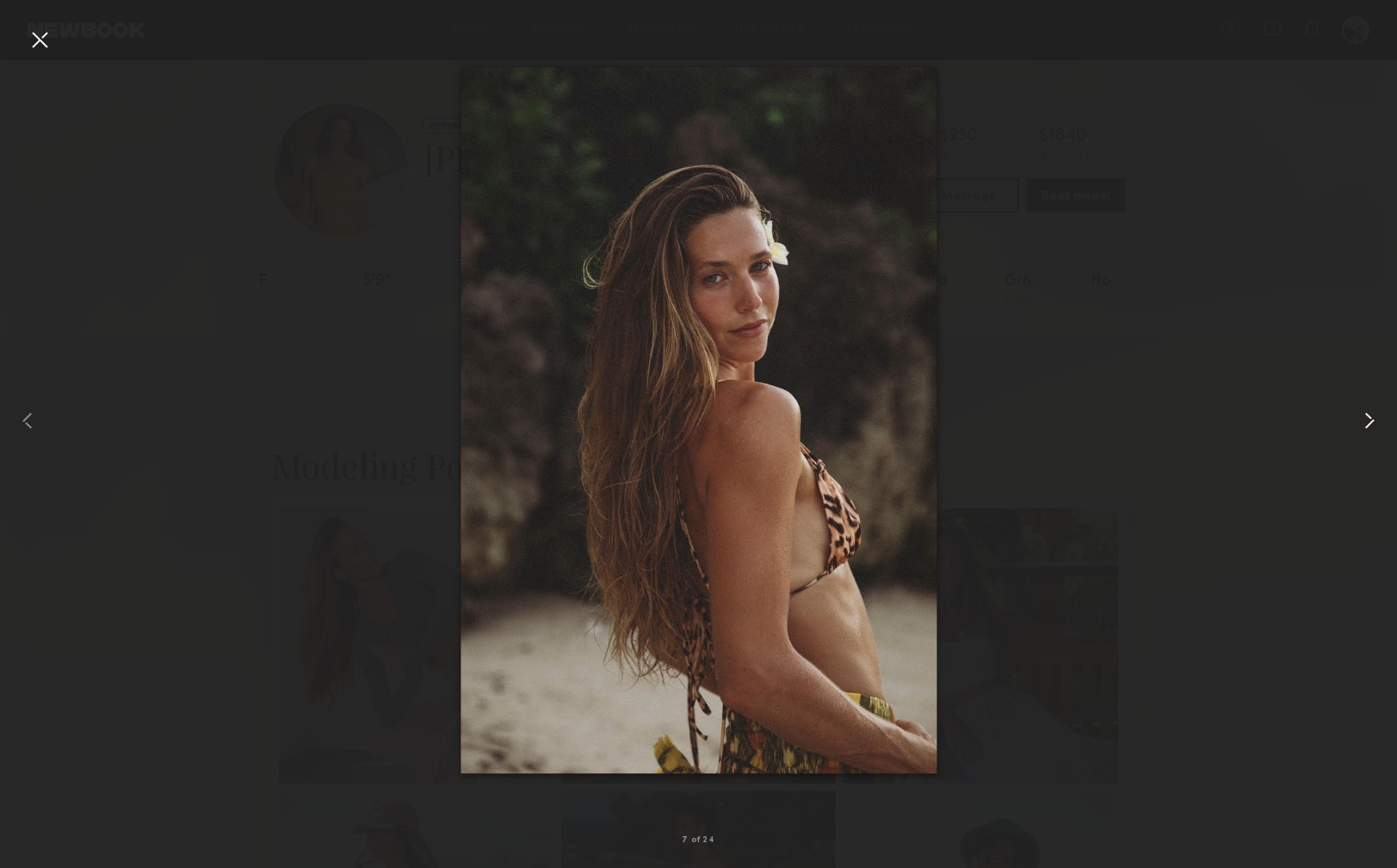
click at [1369, 418] on common-icon at bounding box center [1369, 420] width 27 height 27
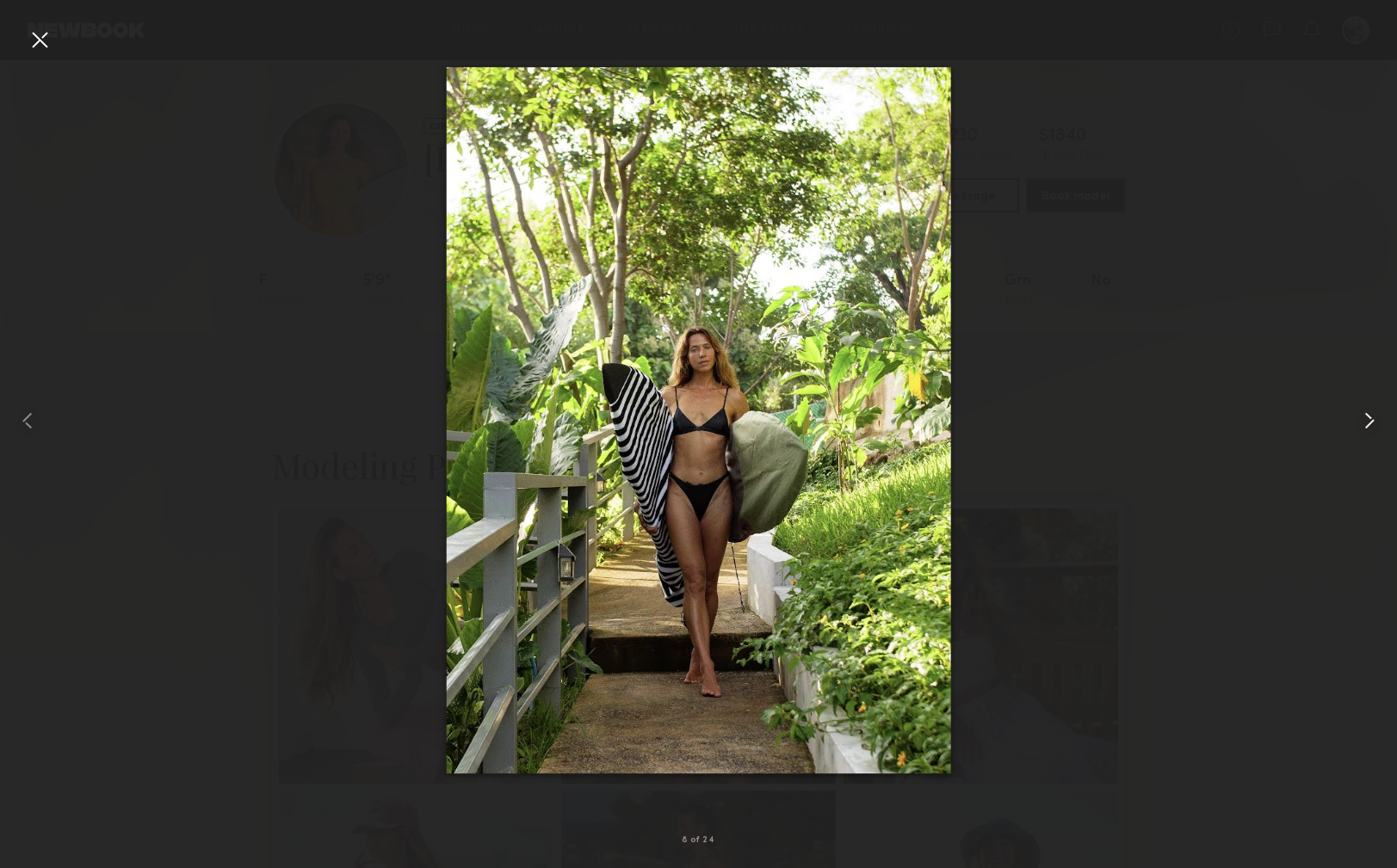
click at [1369, 418] on common-icon at bounding box center [1369, 420] width 27 height 27
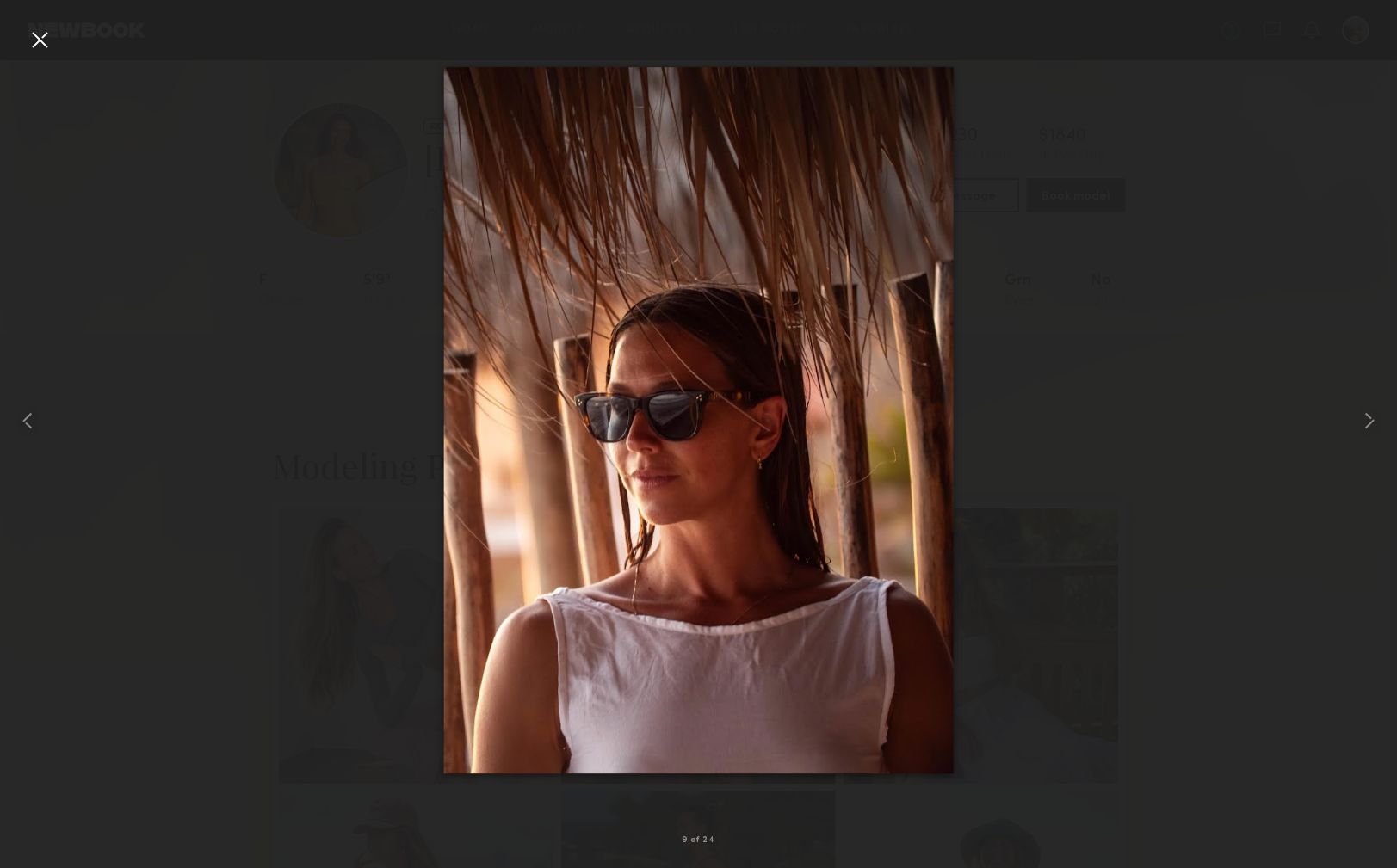
click at [46, 45] on div at bounding box center [40, 40] width 27 height 27
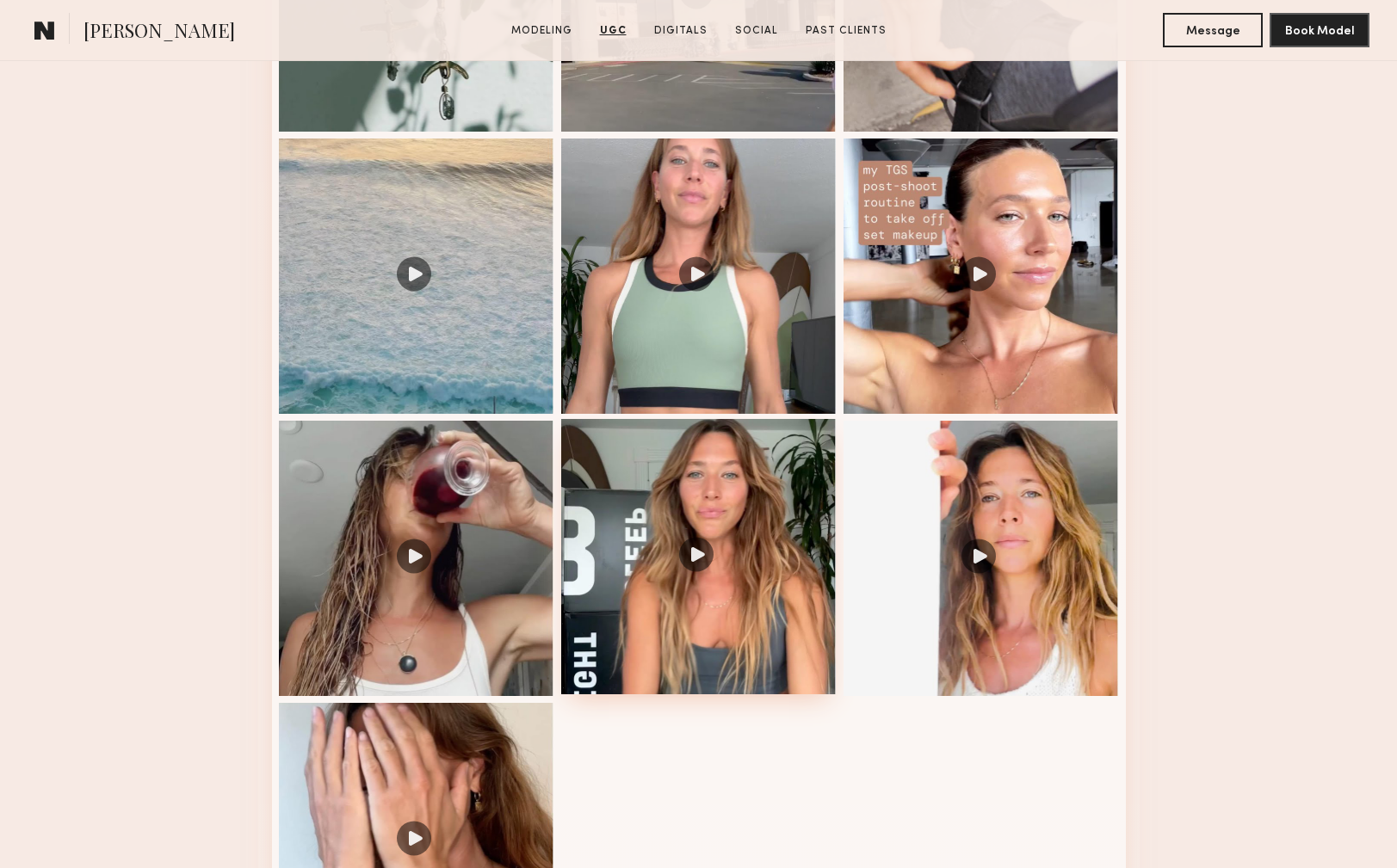
scroll to position [3242, 0]
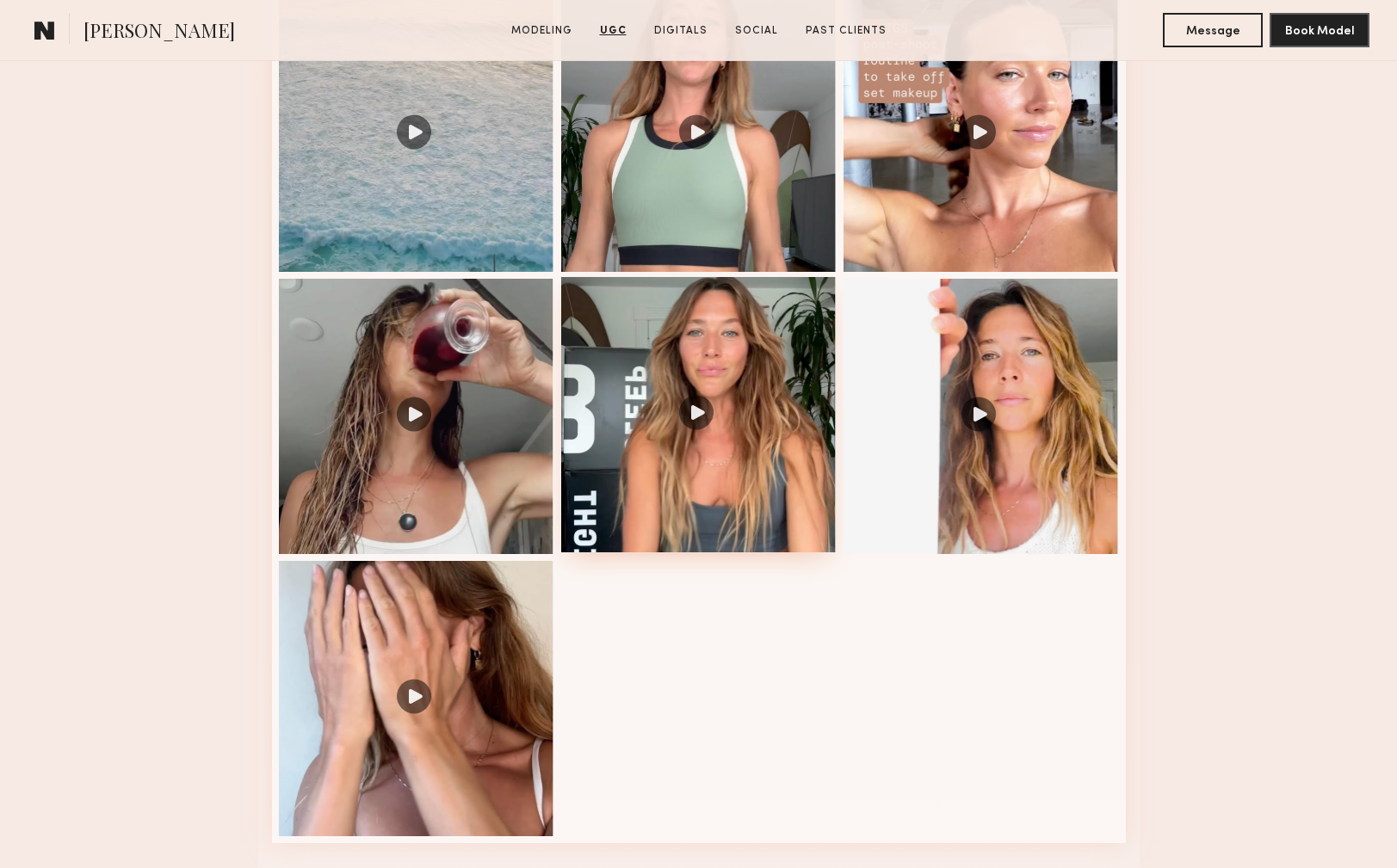
click at [732, 428] on div at bounding box center [698, 415] width 275 height 275
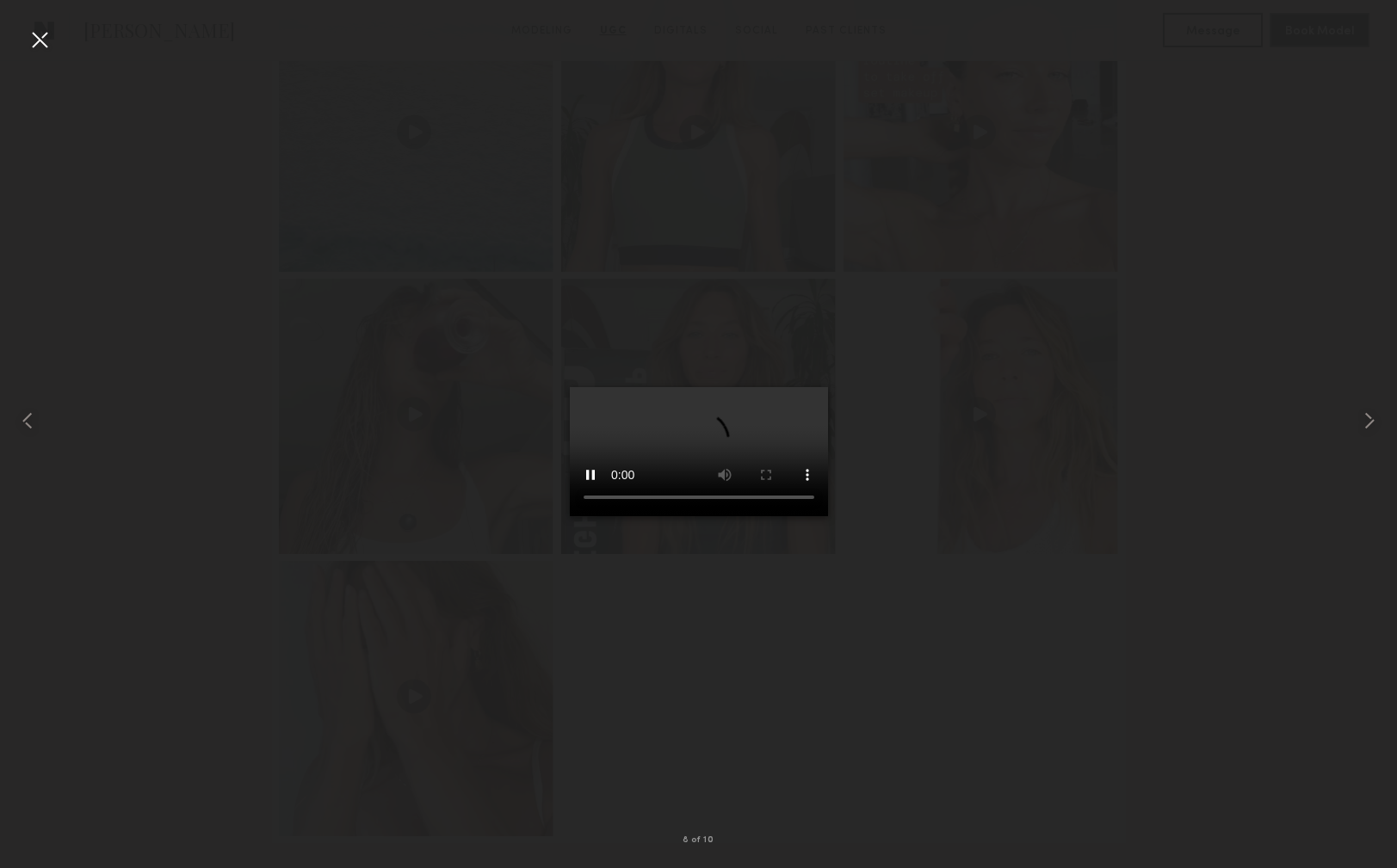
click at [42, 31] on div at bounding box center [40, 40] width 27 height 27
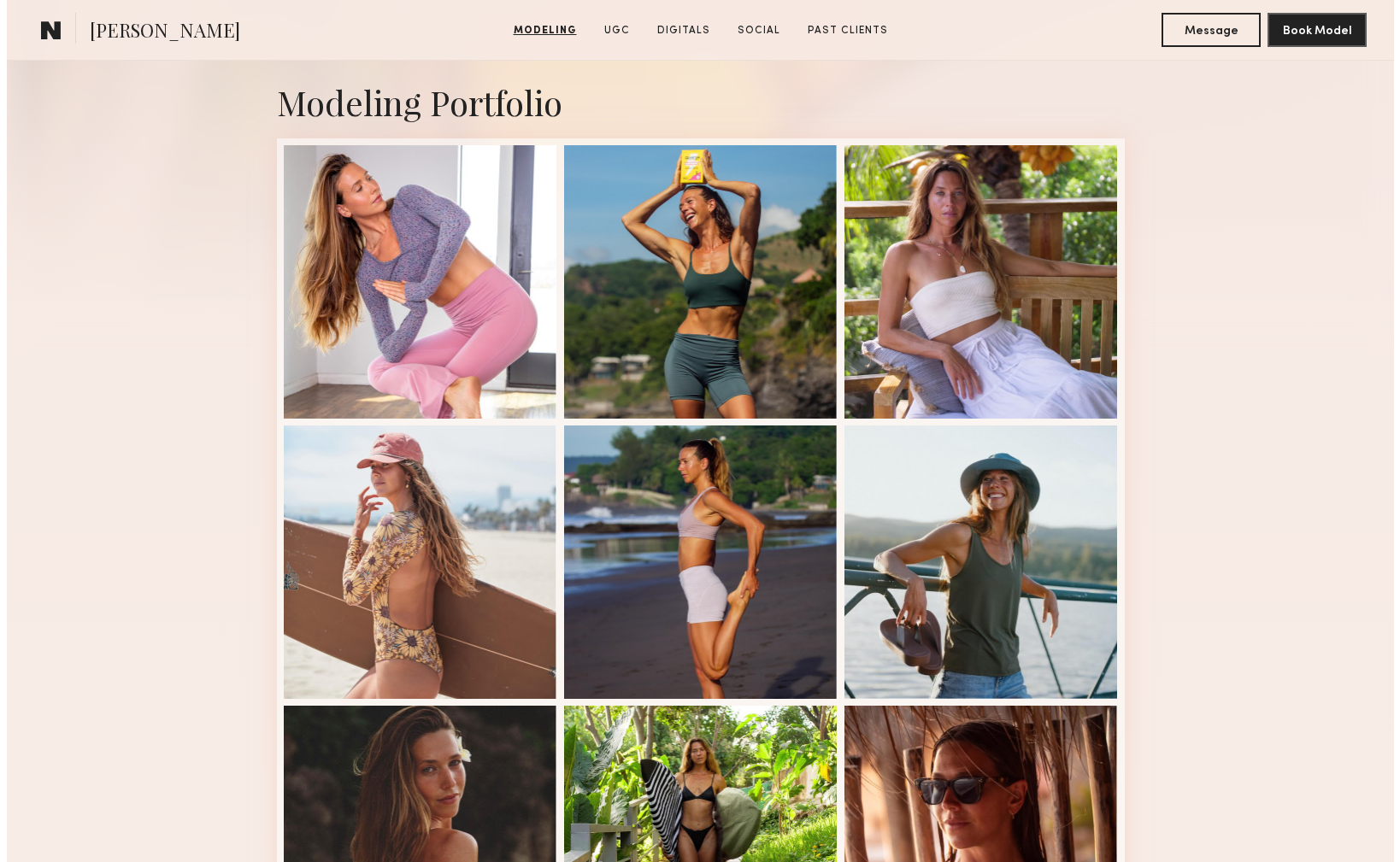
scroll to position [0, 0]
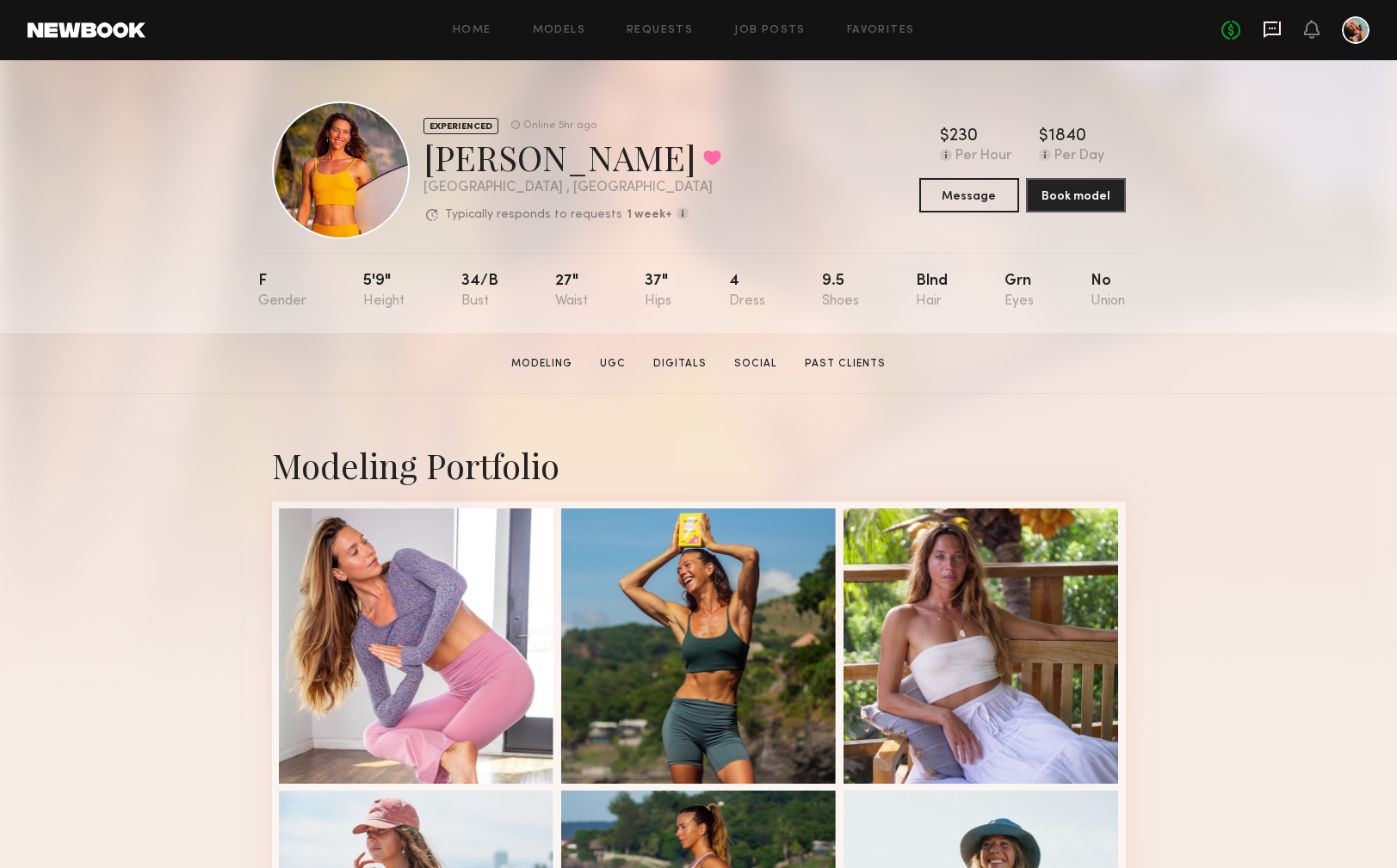
click at [1270, 35] on icon at bounding box center [1272, 29] width 19 height 19
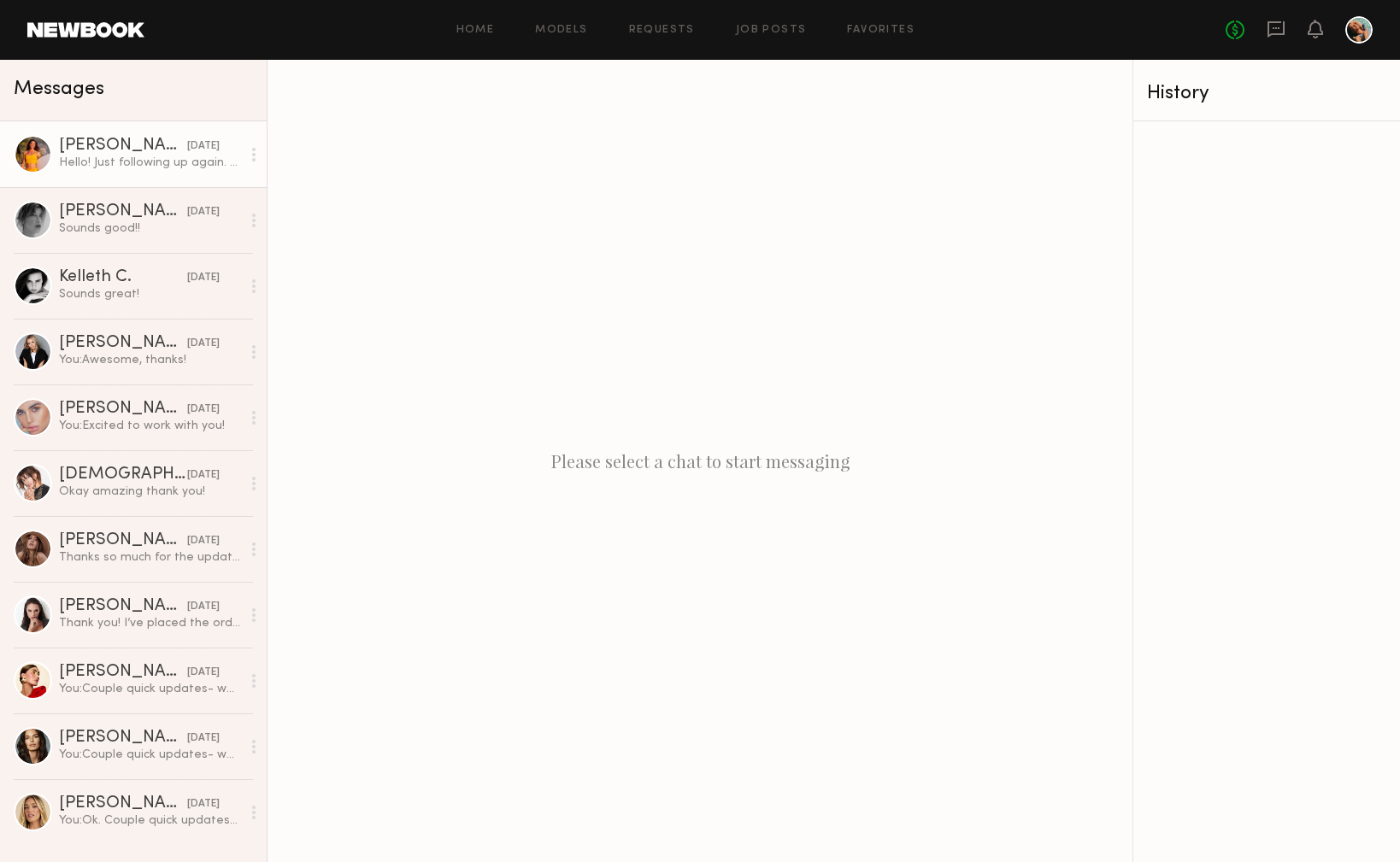
click at [126, 175] on link "Miska S. yesterday Hello! Just following up again. Apologies on all the questio…" at bounding box center [133, 154] width 267 height 65
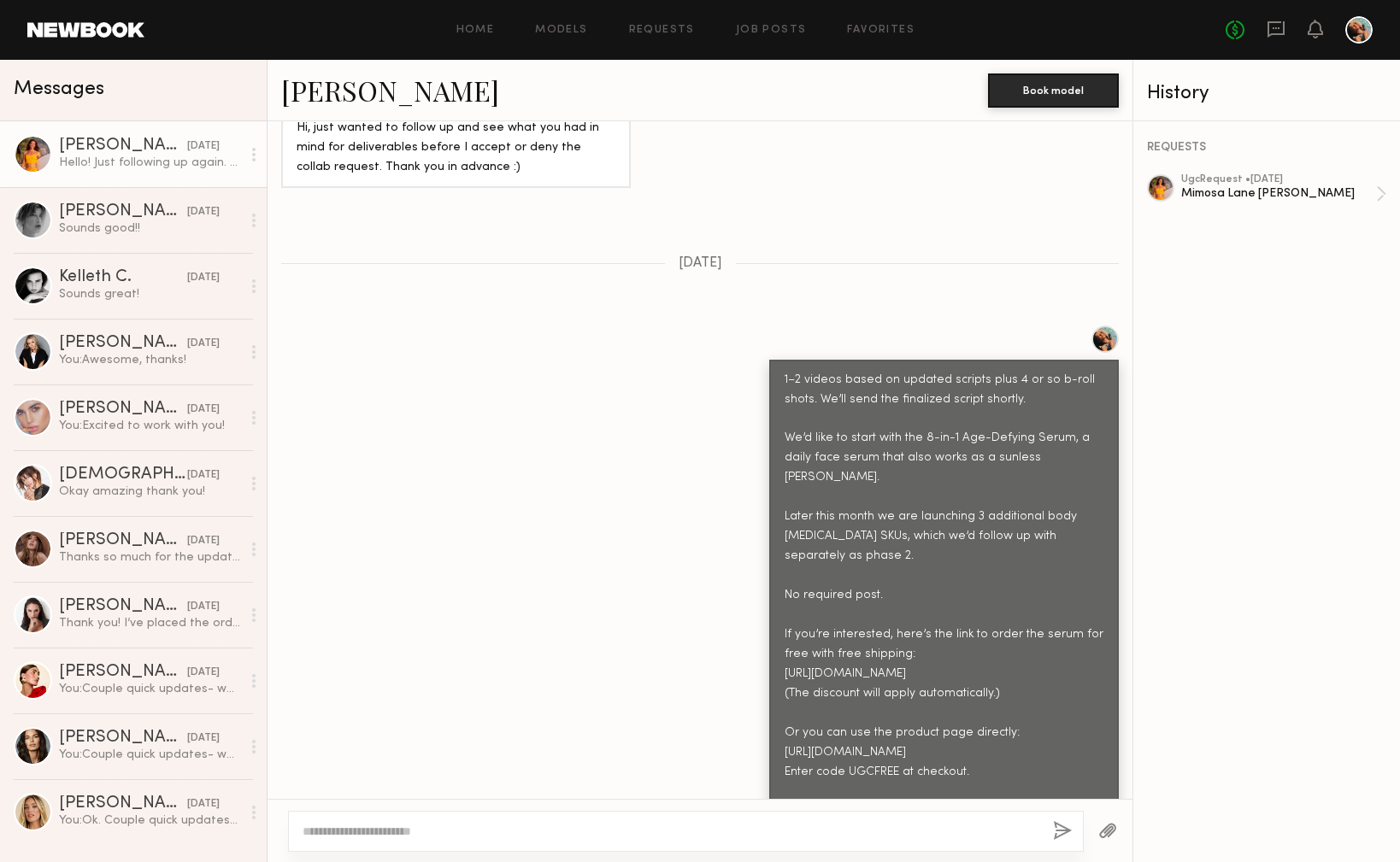
scroll to position [1417, 0]
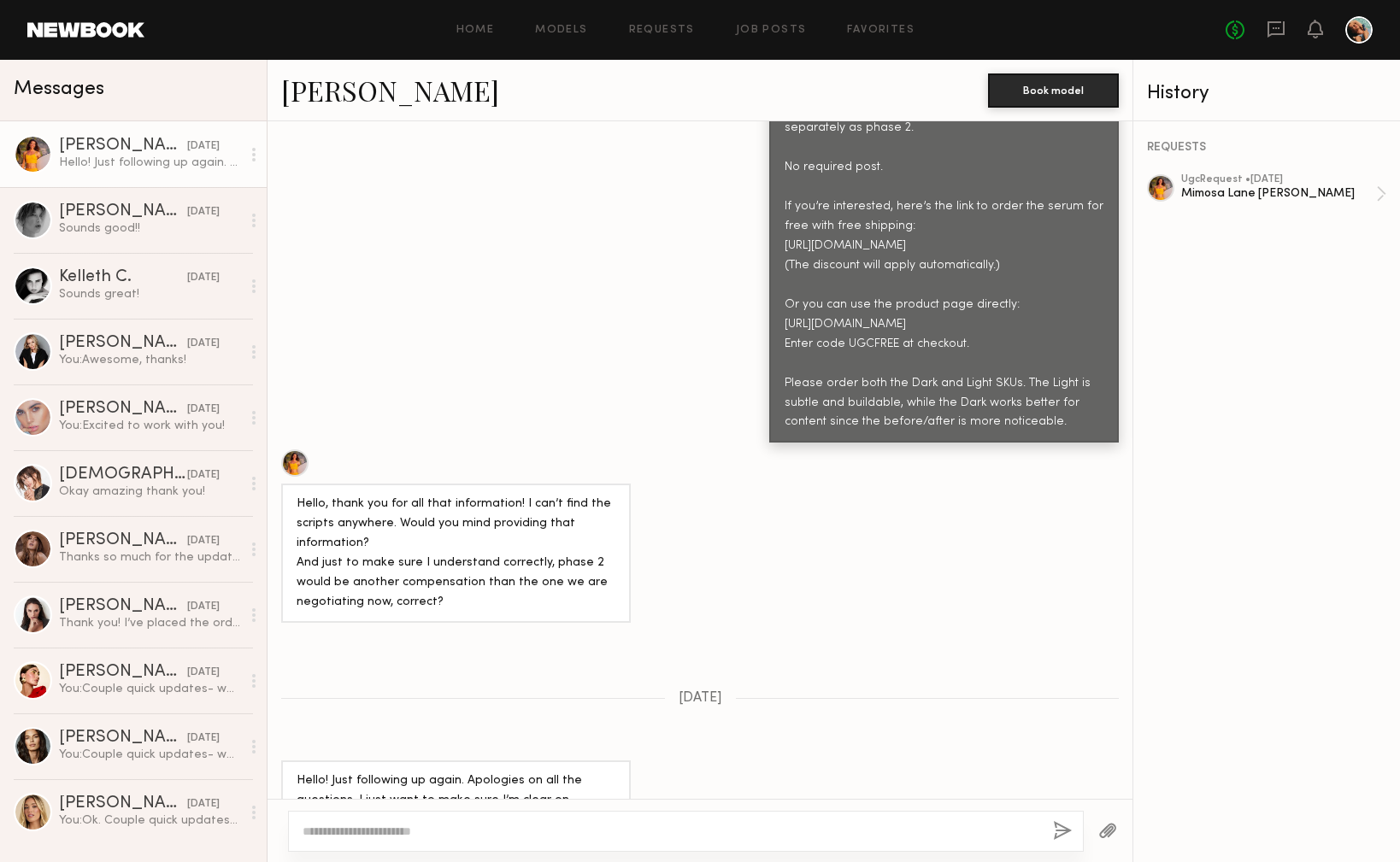
click at [1107, 834] on button "button" at bounding box center [1108, 832] width 19 height 21
